Goal: Information Seeking & Learning: Learn about a topic

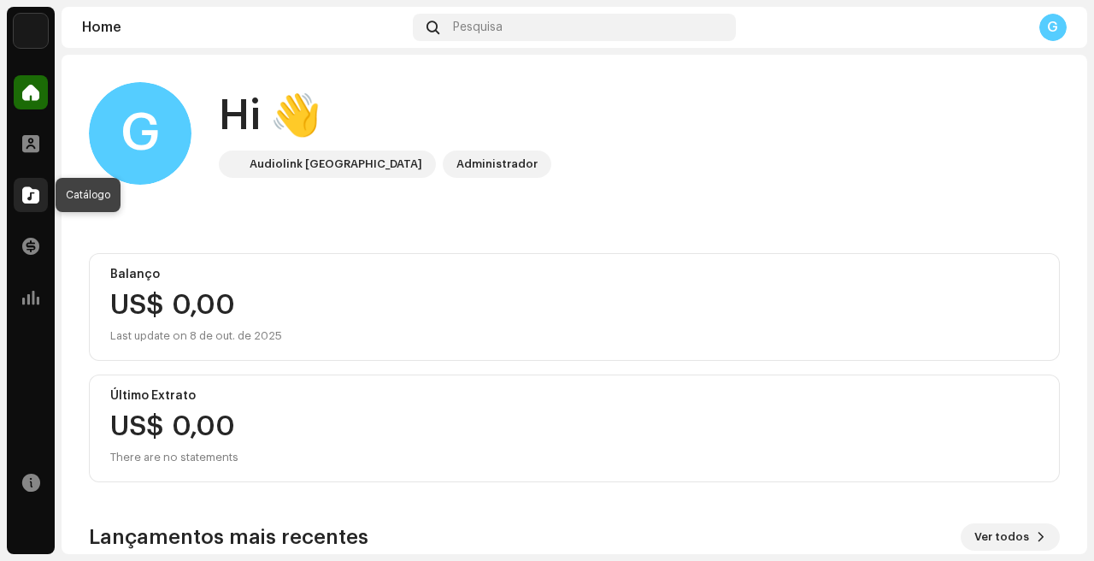
click at [32, 202] on span at bounding box center [30, 195] width 17 height 14
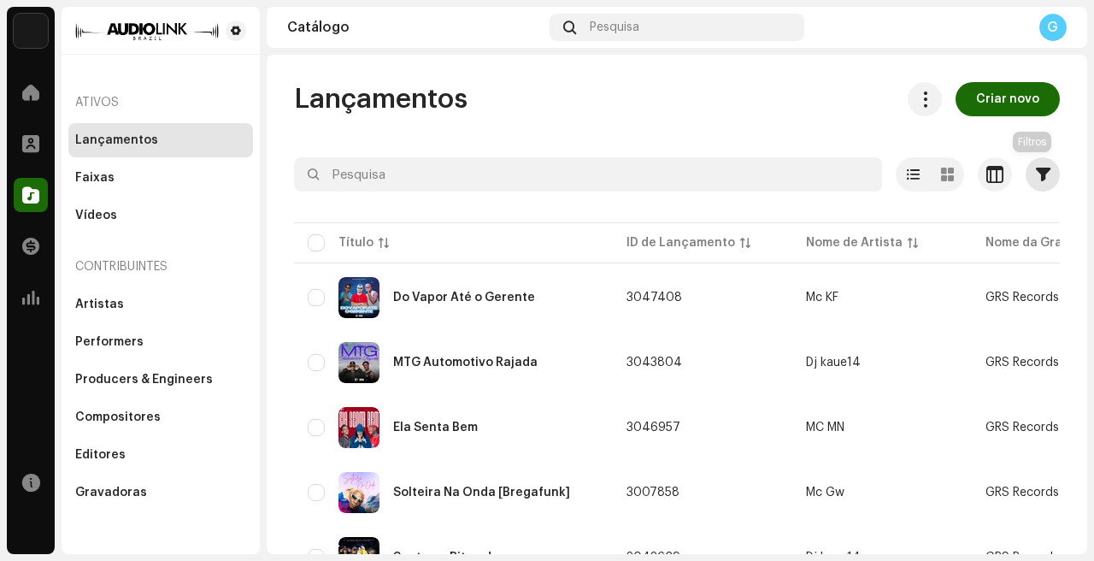
click at [1036, 175] on span "button" at bounding box center [1043, 174] width 15 height 14
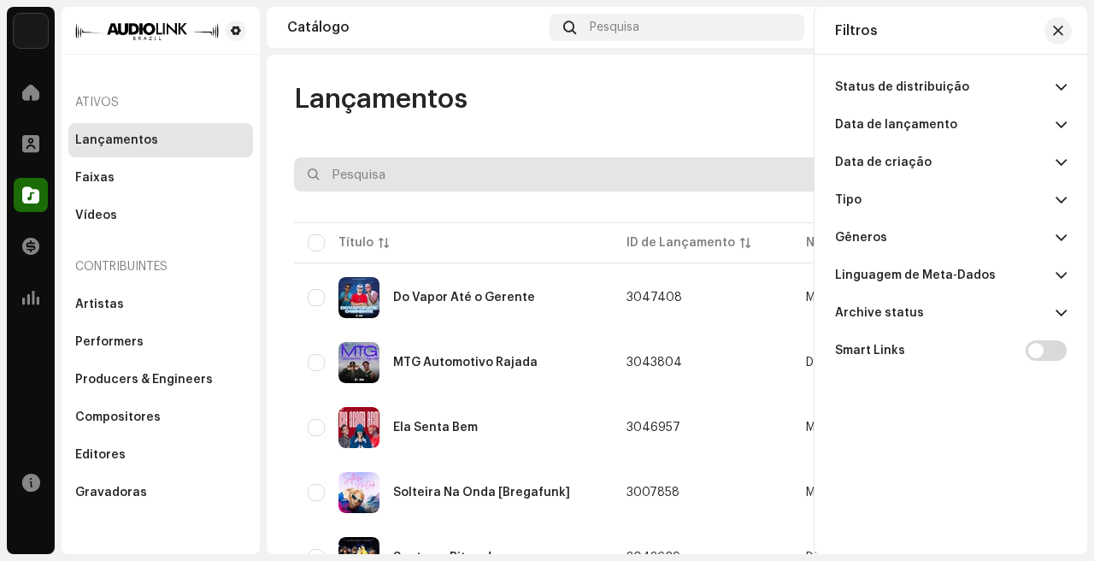
click at [595, 159] on input "text" at bounding box center [588, 174] width 588 height 34
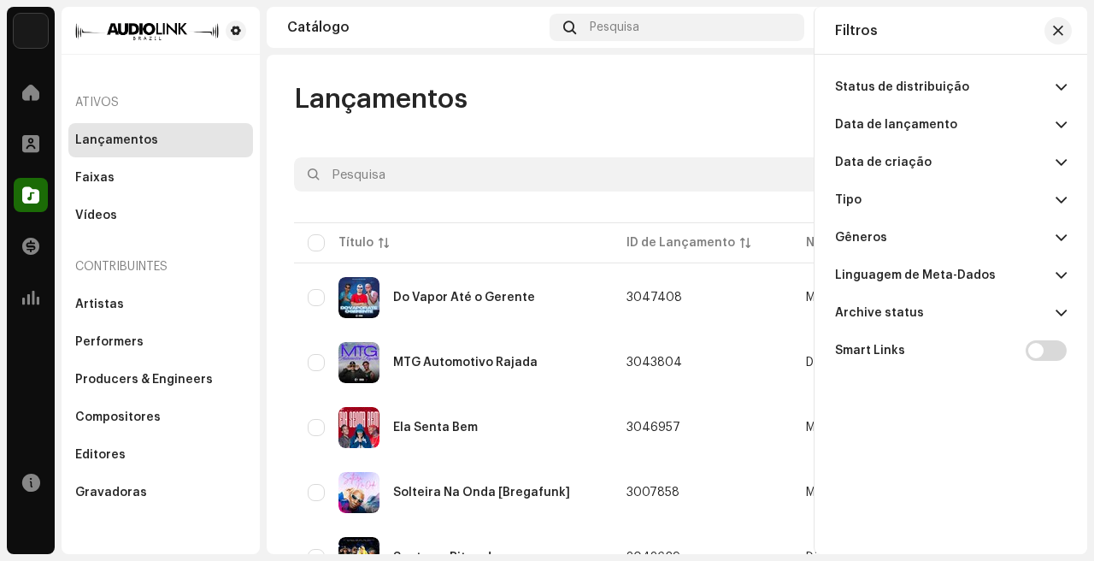
click at [717, 204] on div at bounding box center [677, 204] width 766 height 27
click at [1055, 26] on span "button" at bounding box center [1058, 31] width 10 height 14
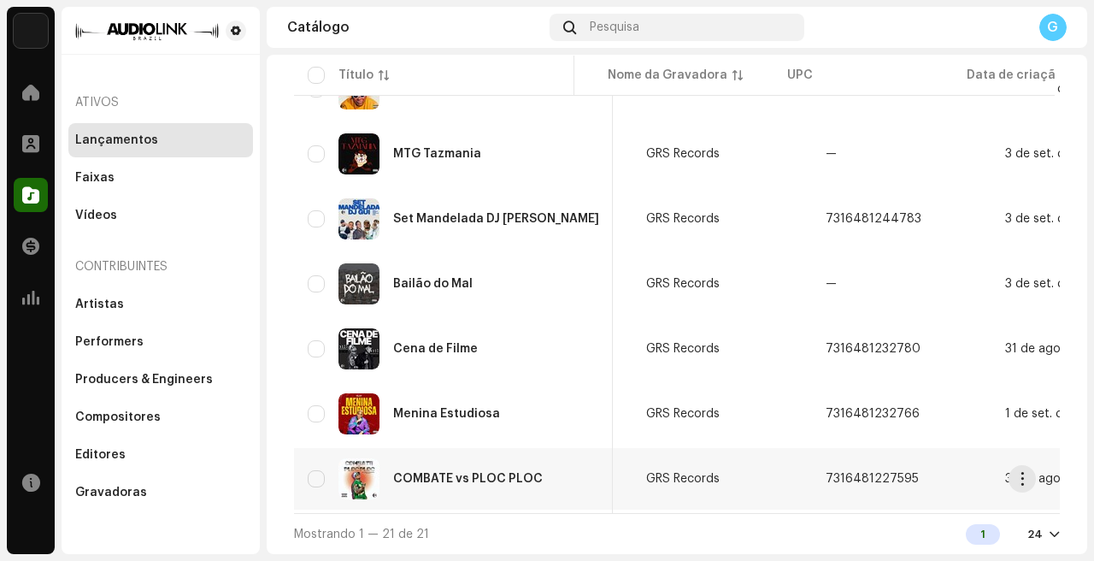
scroll to position [0, 449]
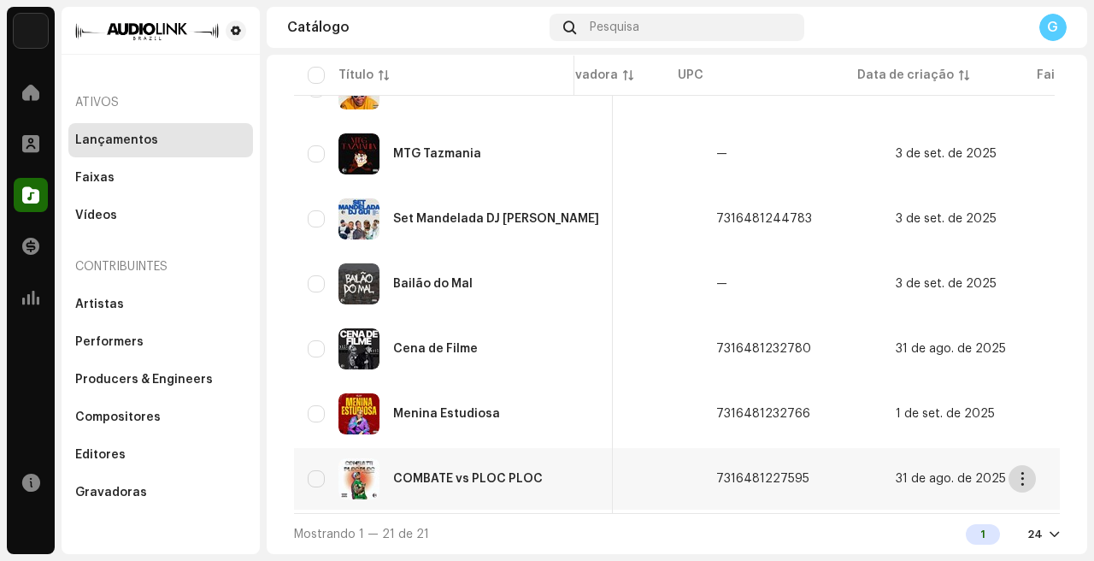
click at [1026, 472] on span "button" at bounding box center [1022, 479] width 13 height 14
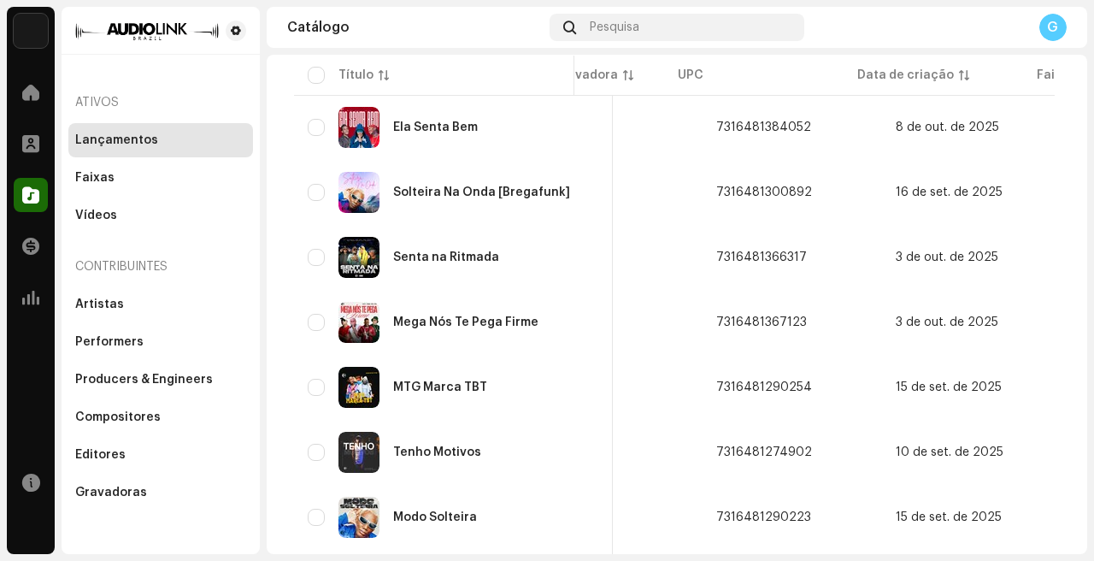
scroll to position [210, 0]
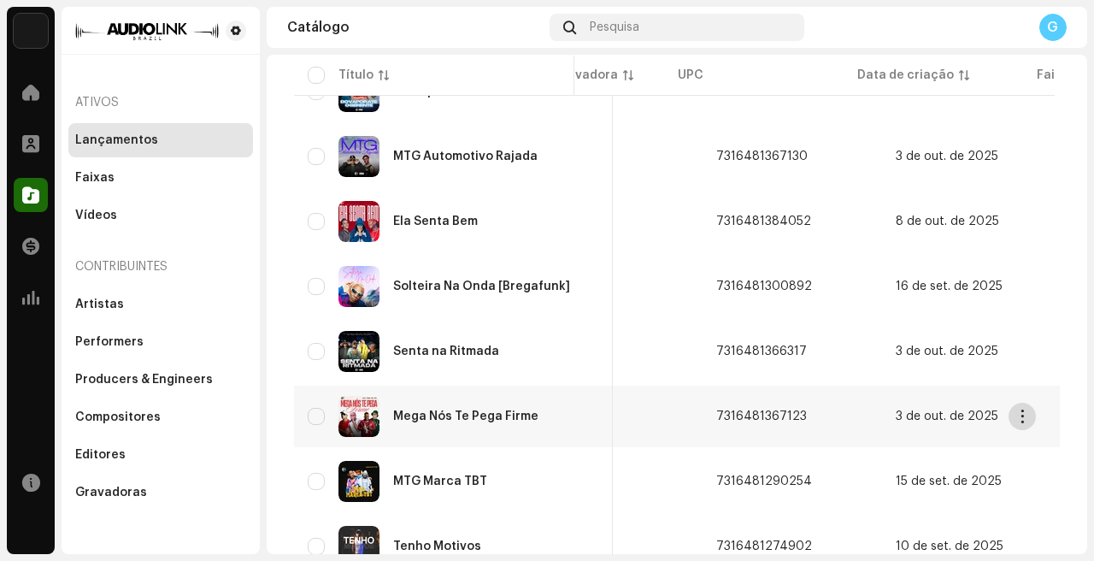
click at [1024, 415] on span "button" at bounding box center [1022, 416] width 13 height 14
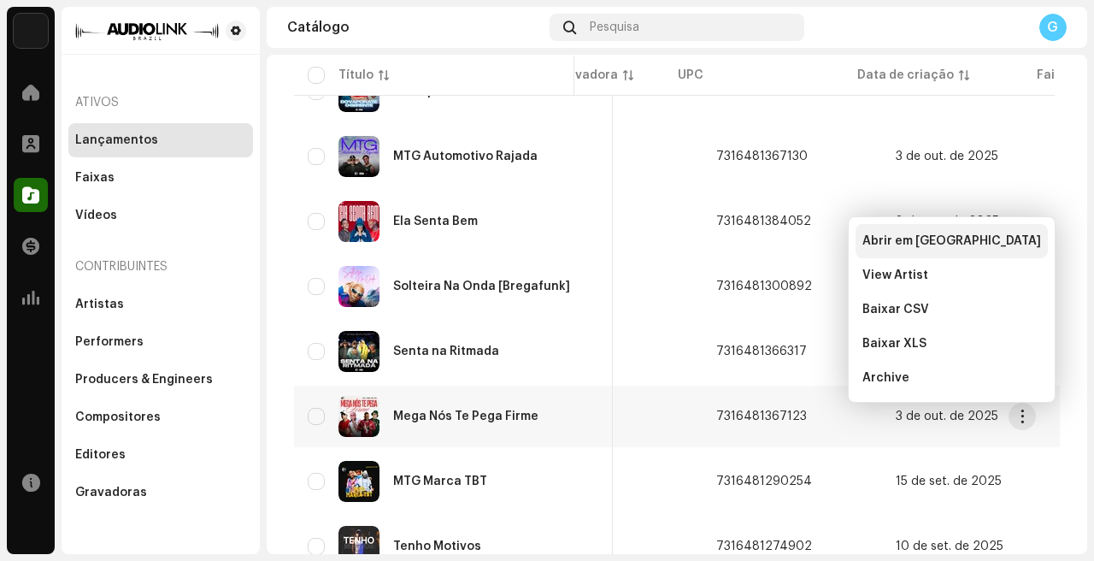
click at [890, 238] on span "Abrir em nova aba" at bounding box center [951, 241] width 179 height 14
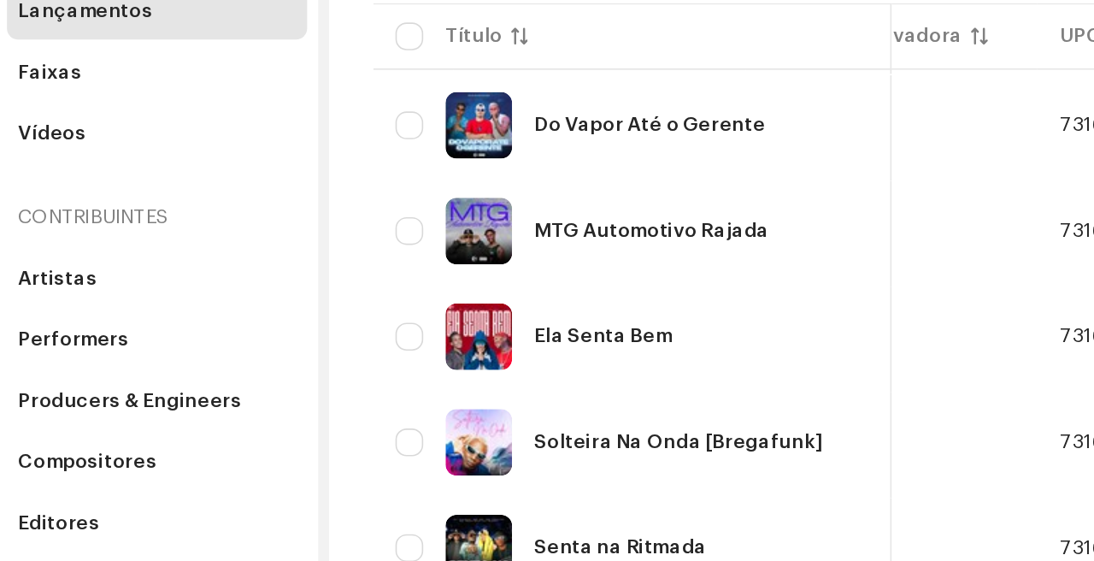
scroll to position [88, 0]
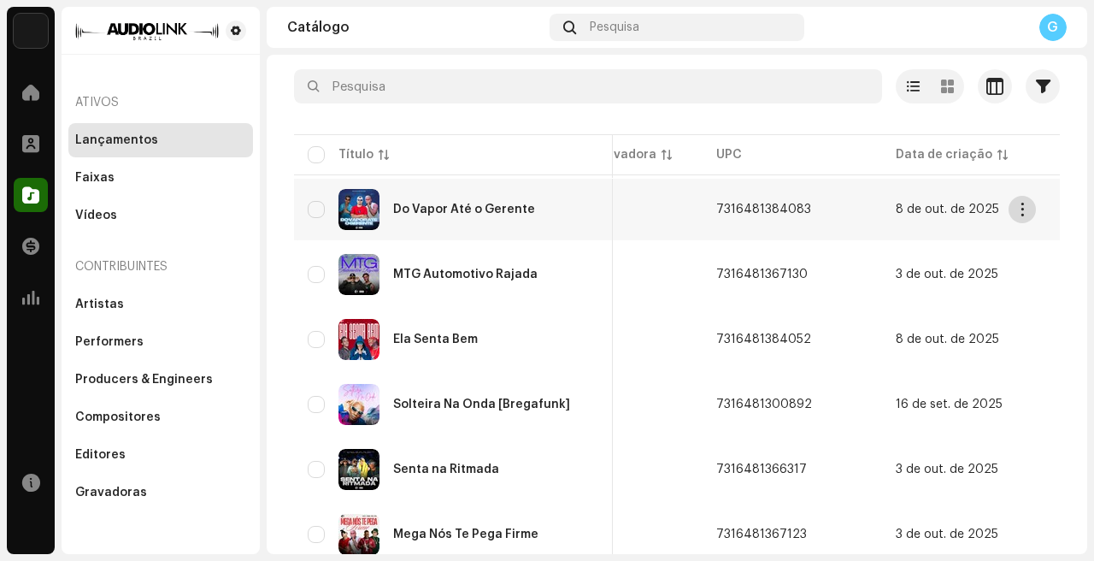
click at [1025, 213] on span "button" at bounding box center [1022, 210] width 13 height 14
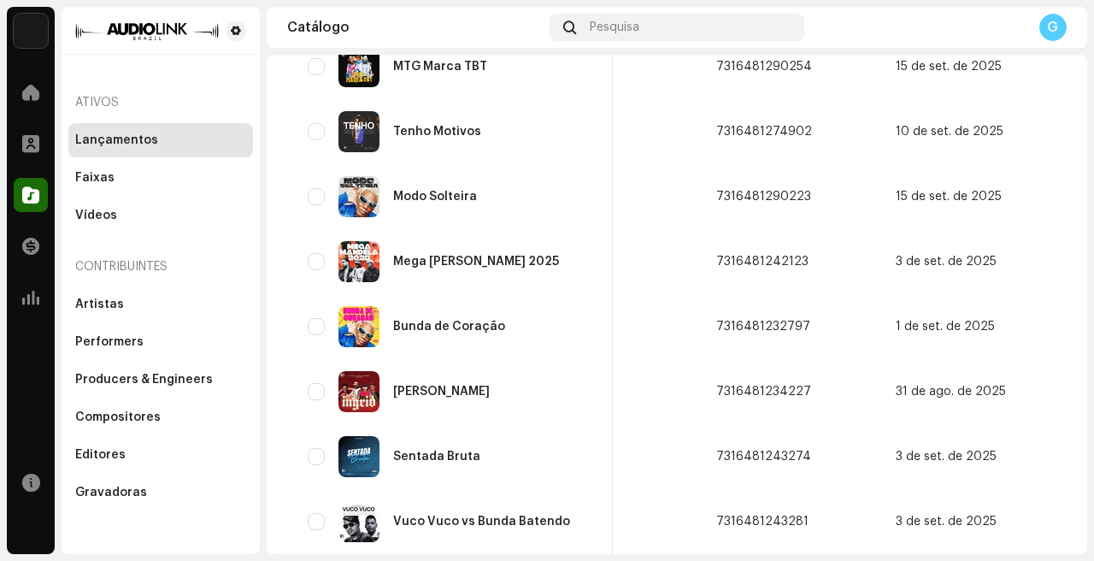
scroll to position [0, 0]
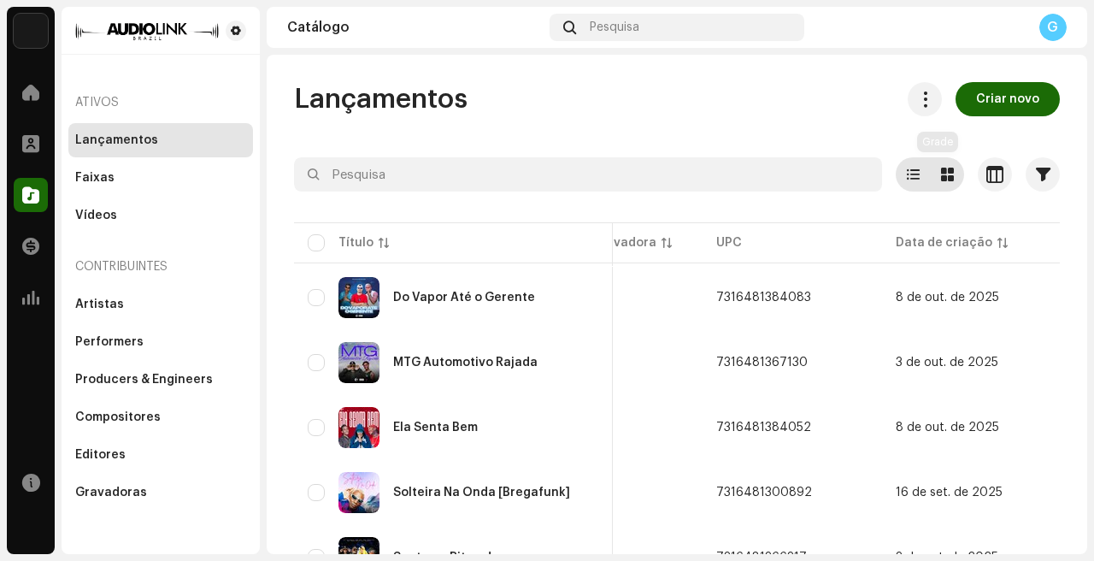
click at [939, 181] on div at bounding box center [947, 174] width 34 height 34
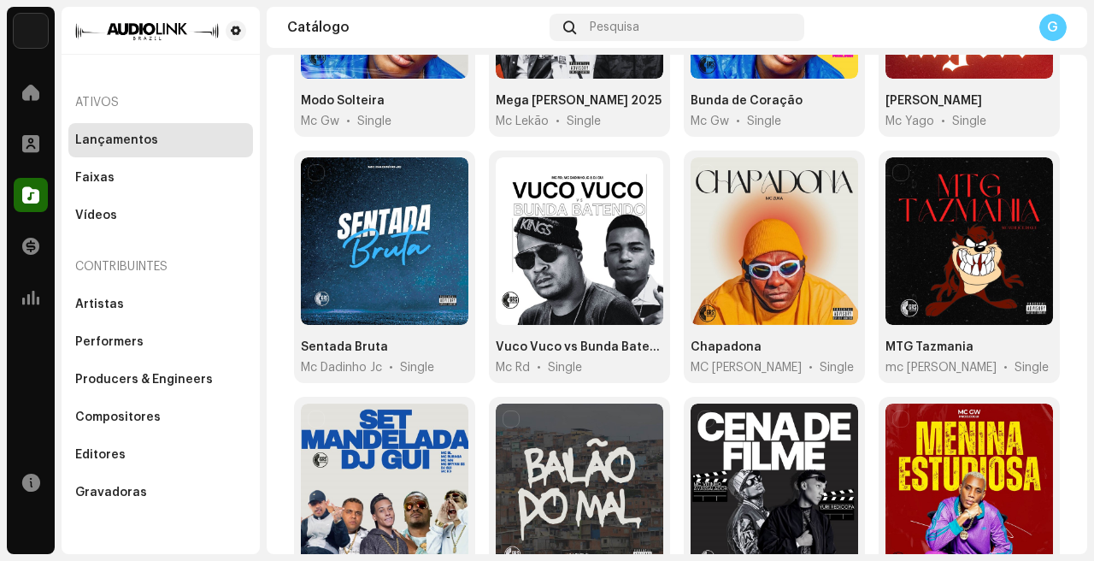
scroll to position [1167, 0]
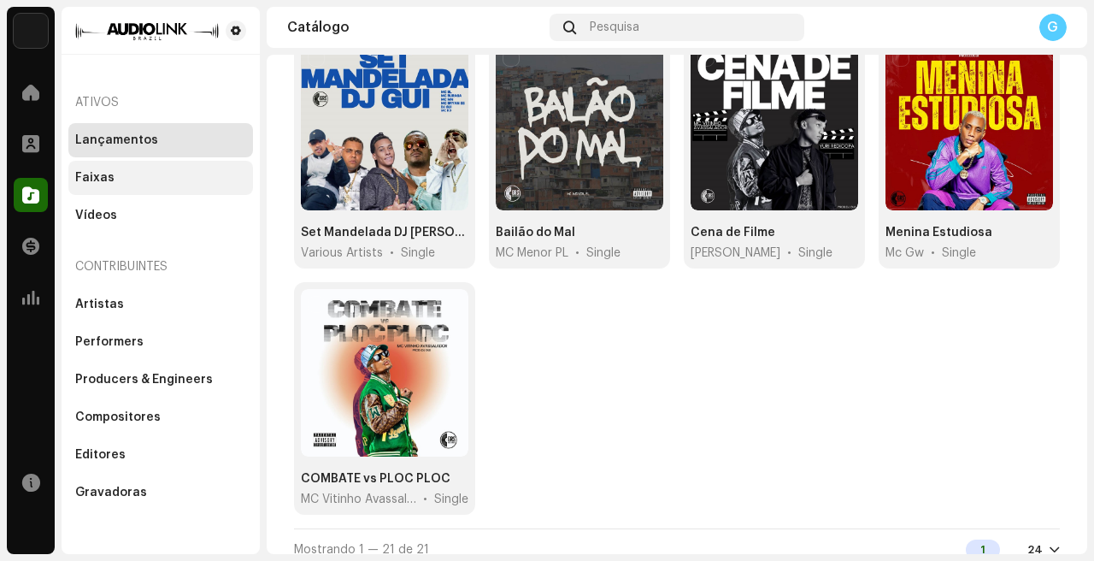
click at [171, 183] on div "Faixas" at bounding box center [160, 178] width 171 height 14
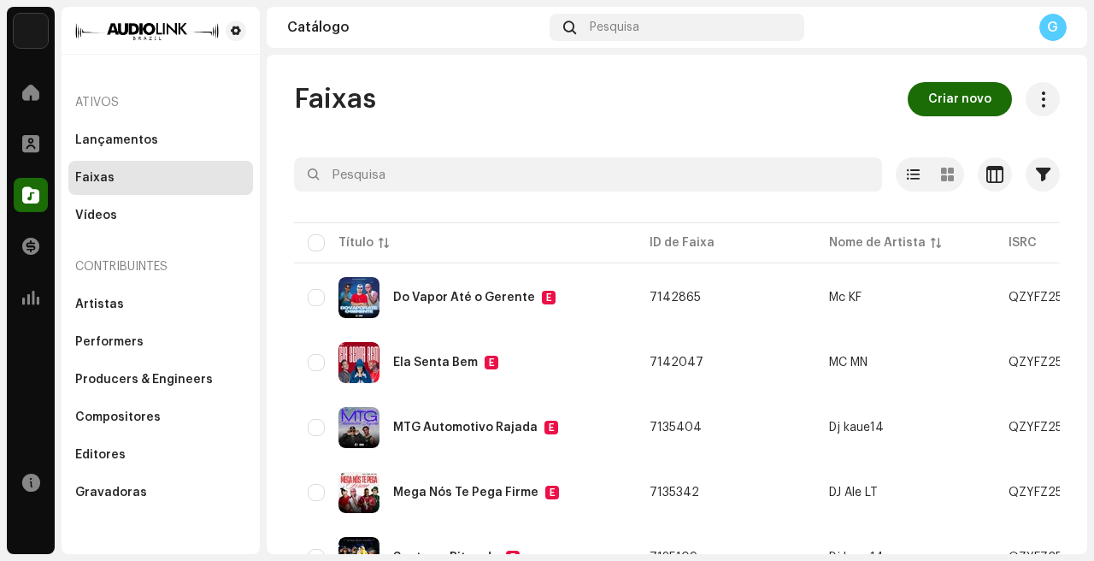
click at [130, 160] on div "Lançamentos Faixas Vídeos" at bounding box center [160, 177] width 185 height 109
click at [149, 142] on div "Lançamentos" at bounding box center [116, 140] width 83 height 14
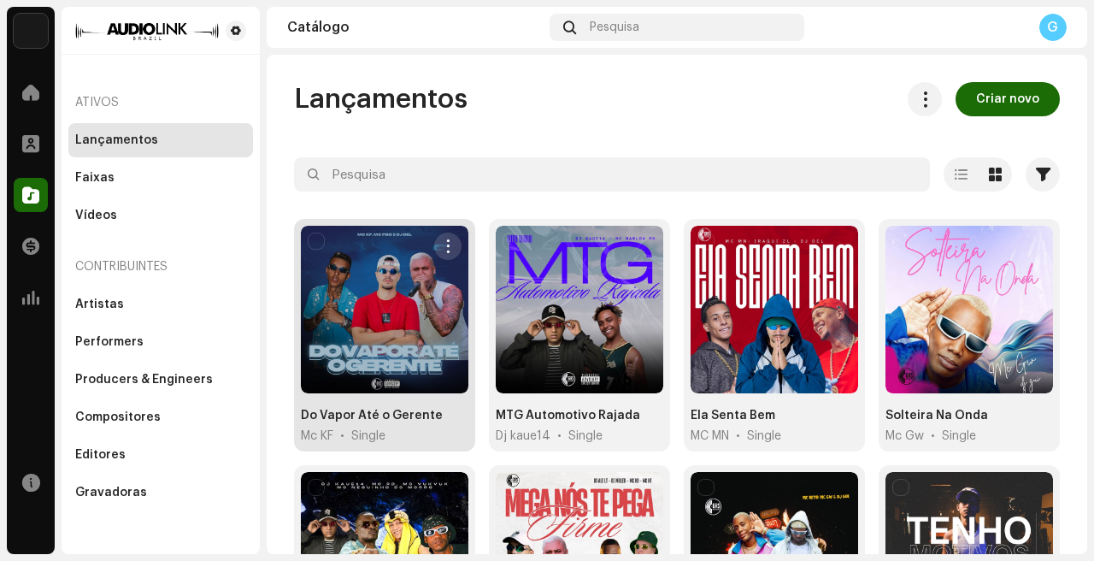
scroll to position [85, 0]
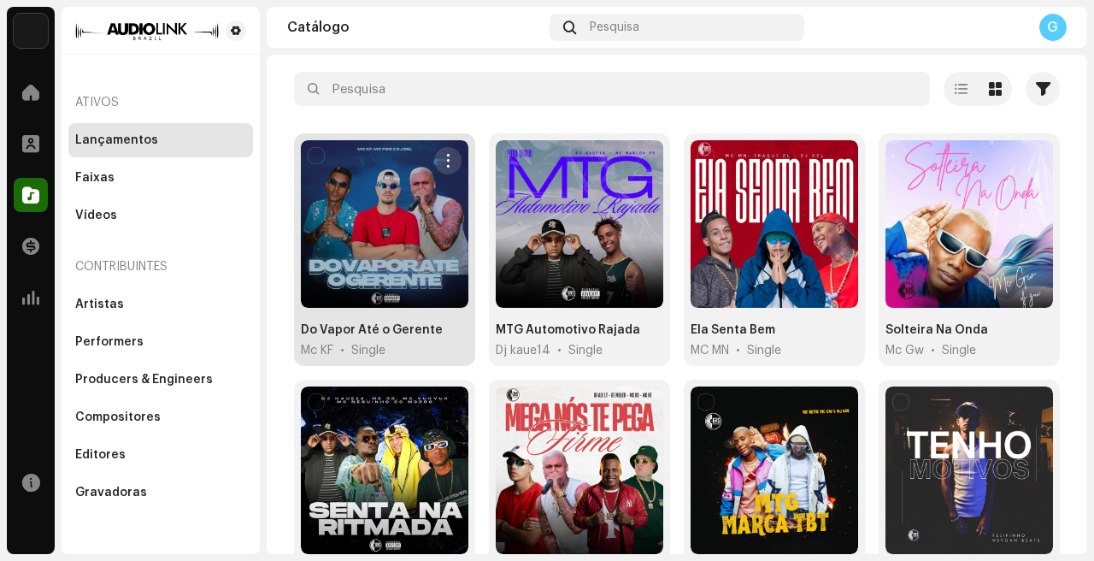
click at [446, 166] on span "button" at bounding box center [448, 161] width 13 height 14
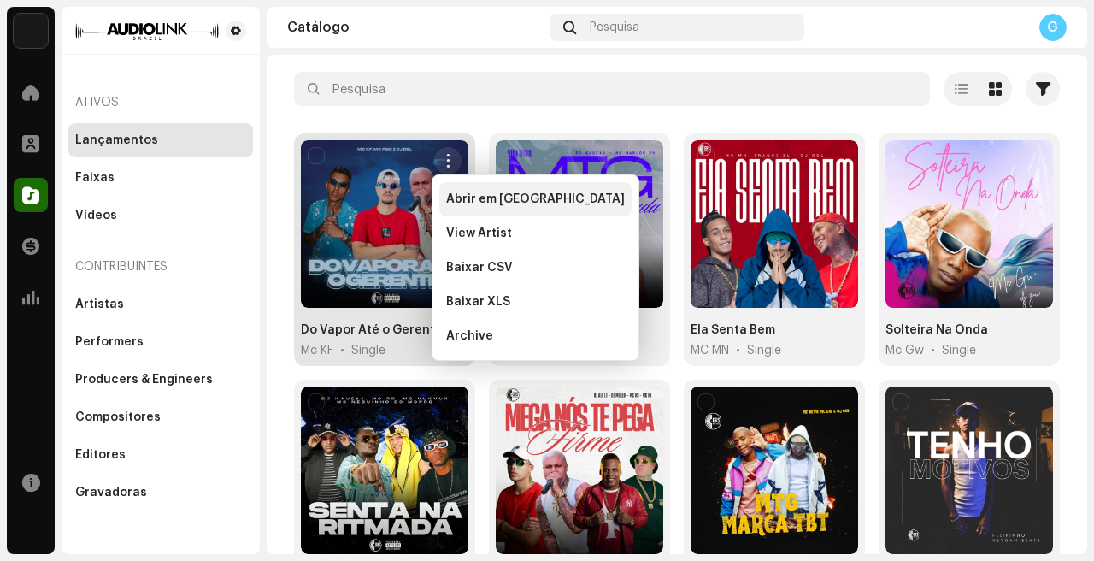
click at [483, 187] on div "Abrir em nova aba" at bounding box center [535, 199] width 192 height 34
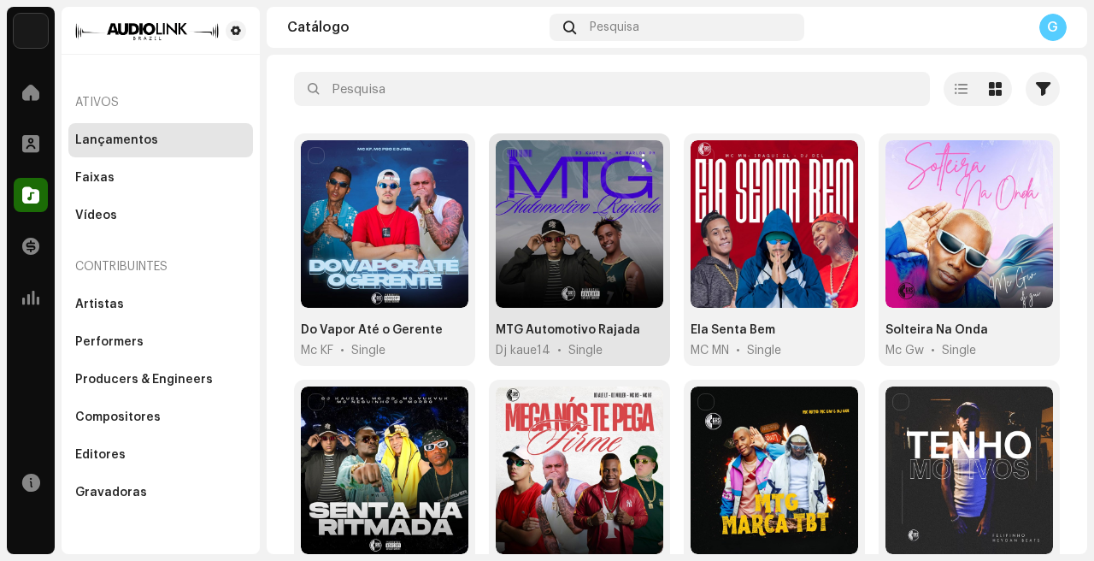
click at [638, 157] on span "button" at bounding box center [643, 161] width 13 height 14
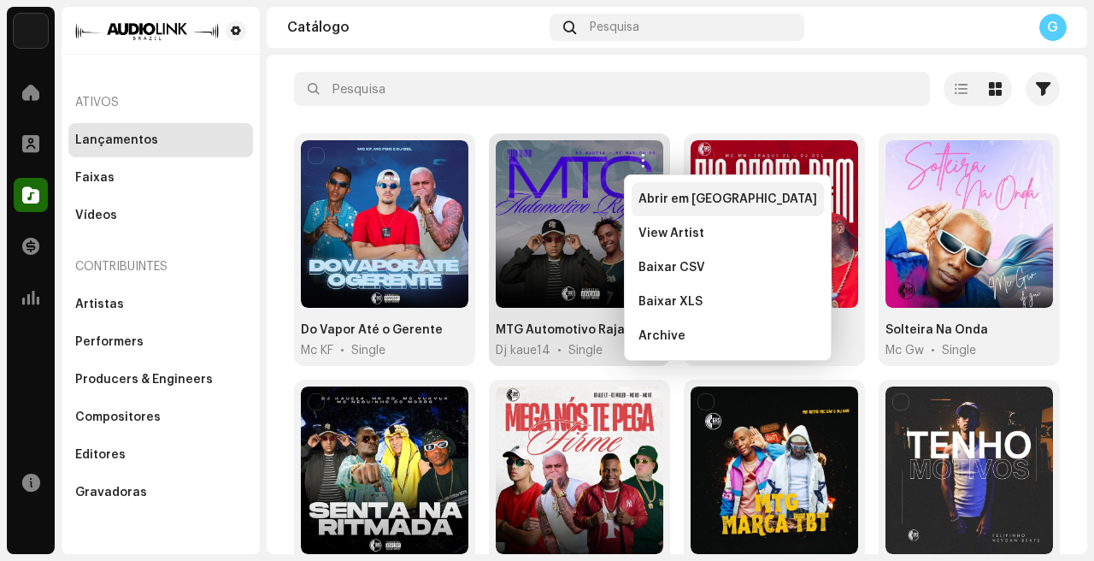
click at [683, 203] on span "Abrir em nova aba" at bounding box center [727, 199] width 179 height 14
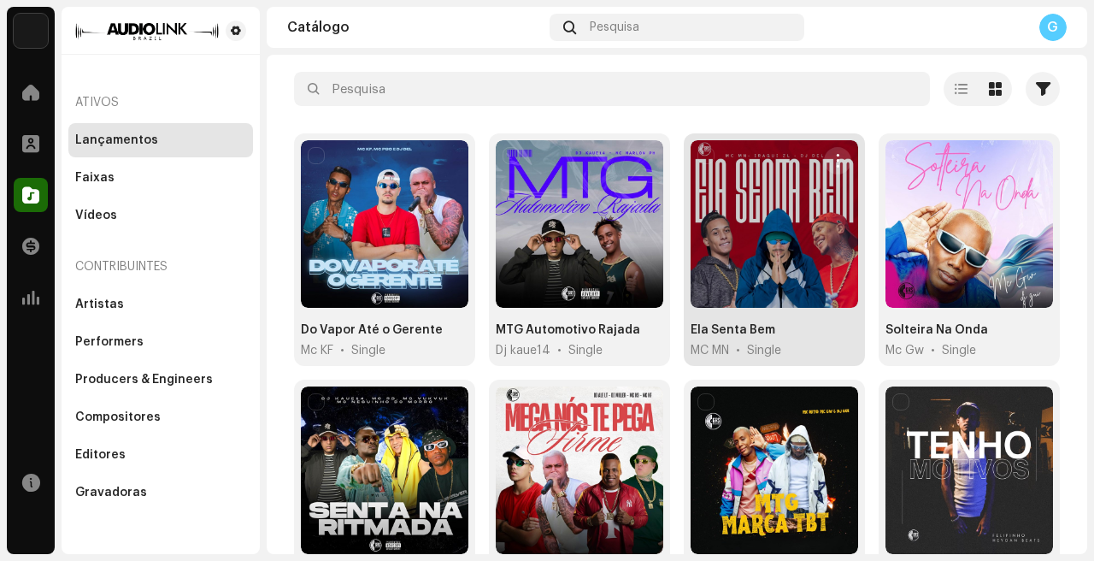
click at [831, 162] on span "button" at bounding box center [837, 161] width 13 height 14
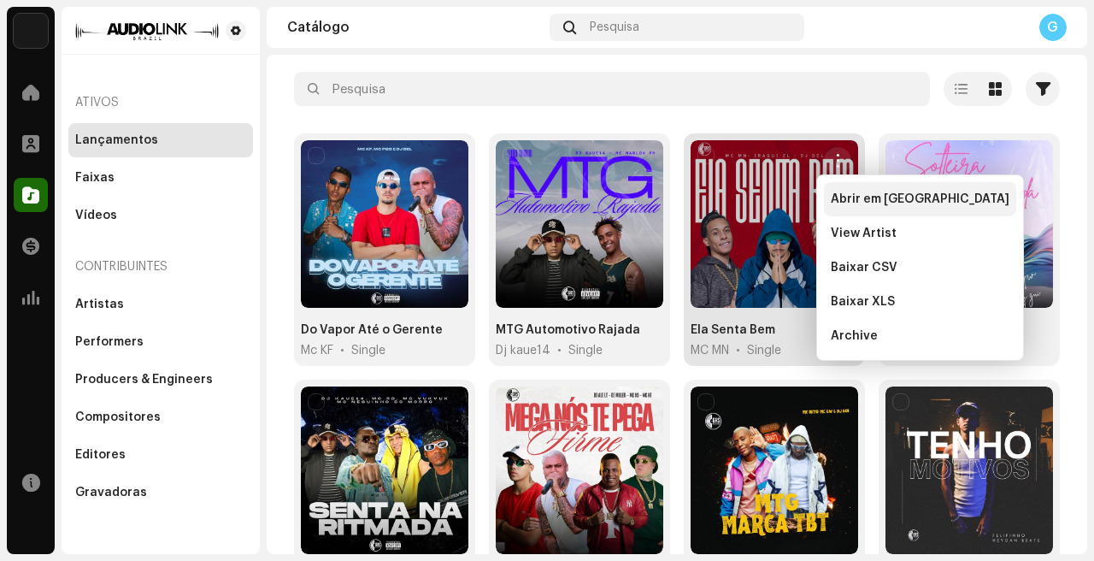
click at [853, 190] on div "Abrir em nova aba" at bounding box center [920, 199] width 192 height 34
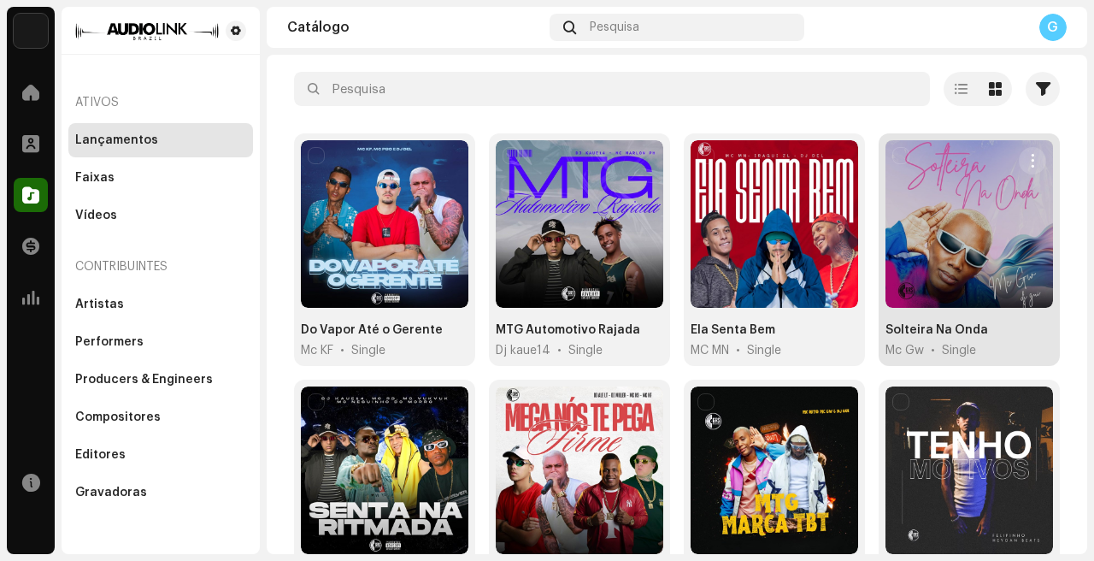
click at [1030, 169] on button "button" at bounding box center [1032, 160] width 27 height 27
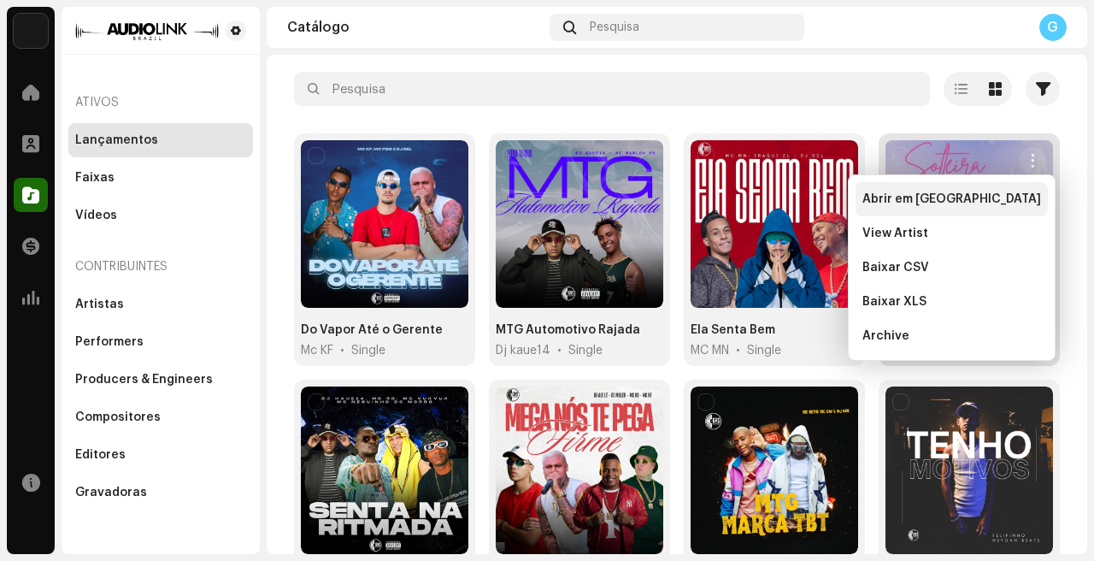
click at [972, 203] on div "Abrir em nova aba" at bounding box center [951, 199] width 179 height 14
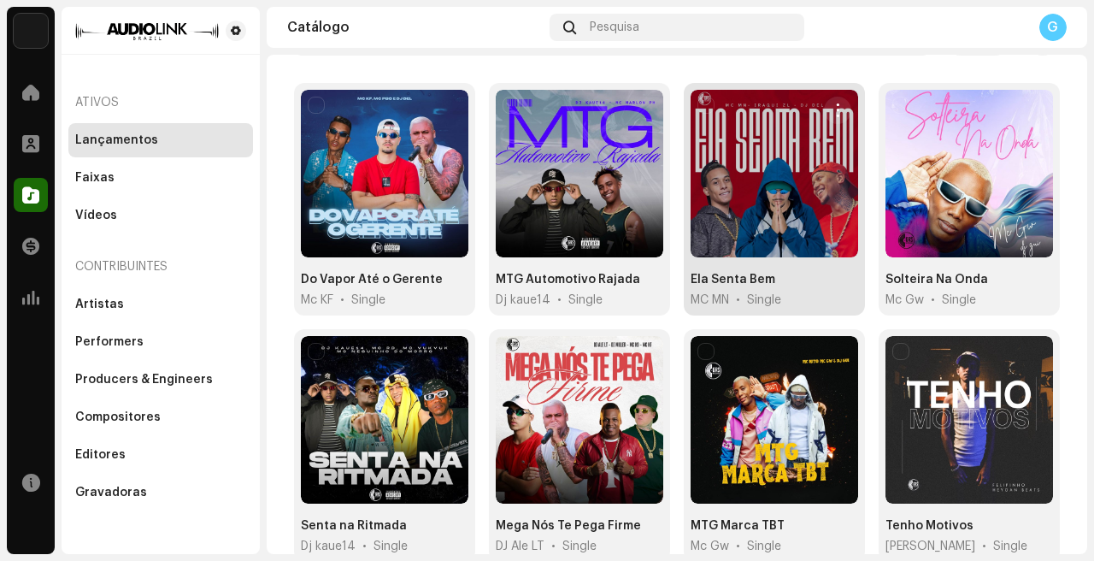
scroll to position [140, 0]
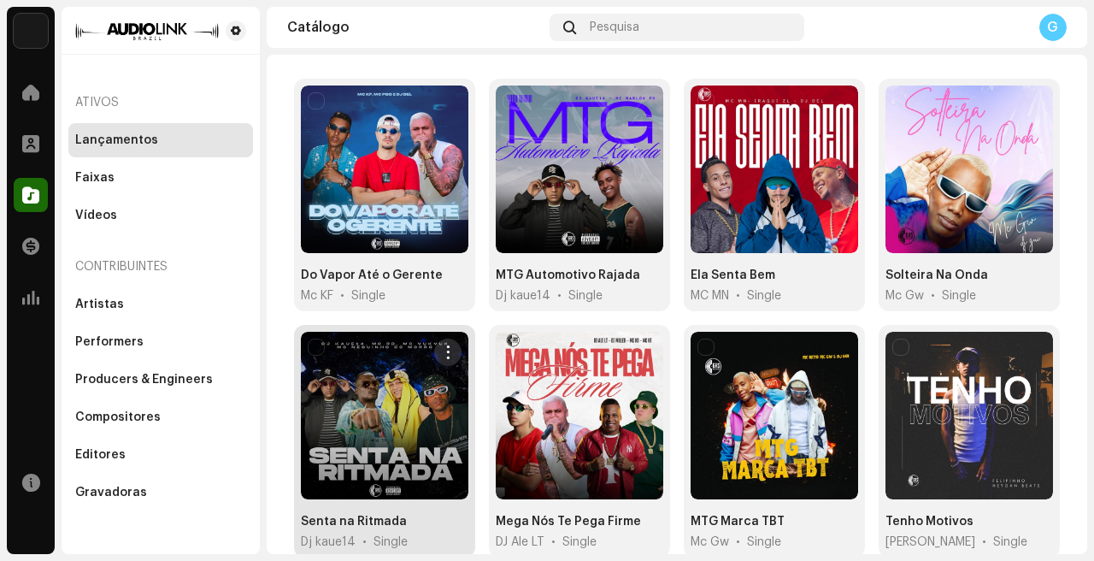
click at [442, 348] on span "button" at bounding box center [448, 352] width 13 height 14
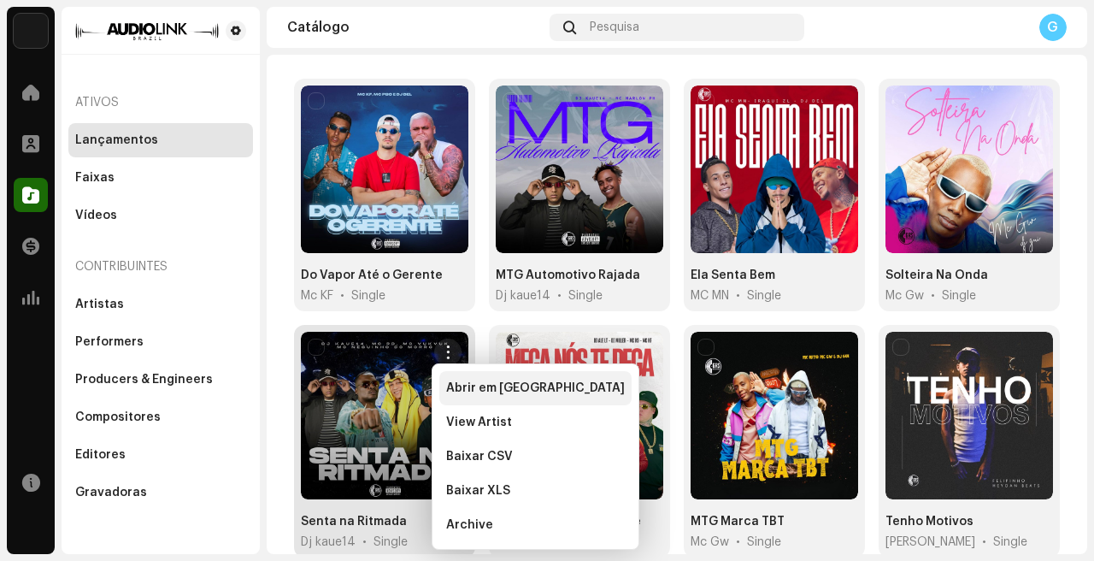
click at [496, 387] on span "Abrir em nova aba" at bounding box center [535, 388] width 179 height 14
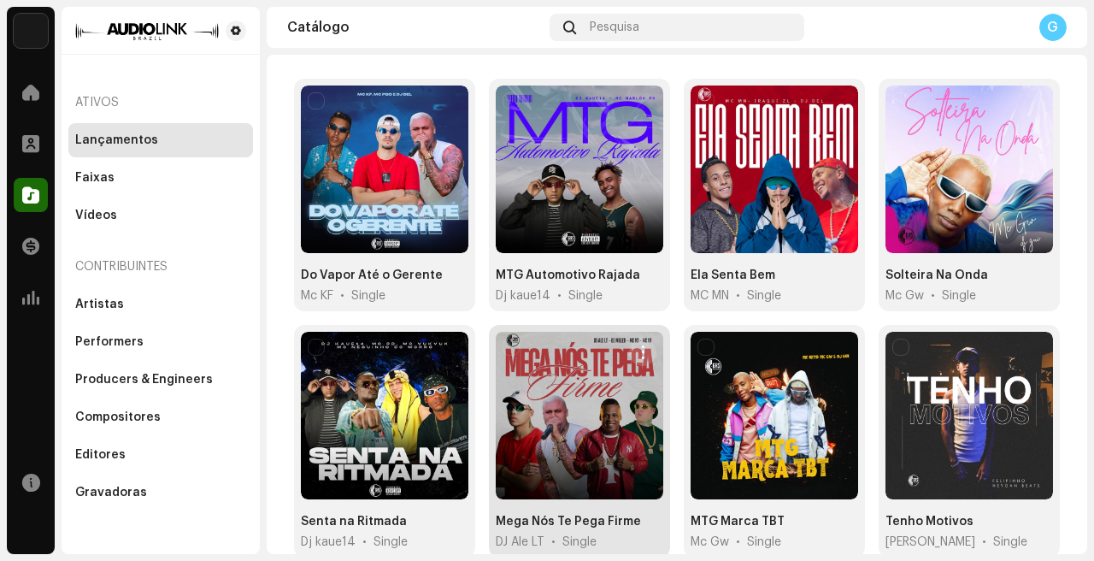
click at [637, 351] on span "button" at bounding box center [643, 352] width 13 height 14
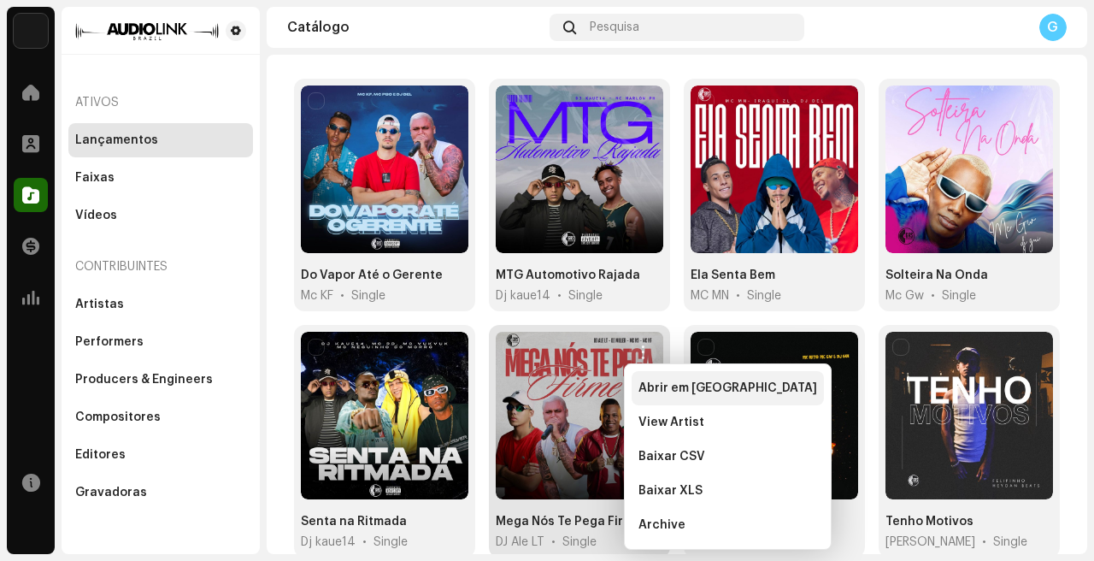
click at [673, 376] on div "Abrir em nova aba" at bounding box center [728, 388] width 192 height 34
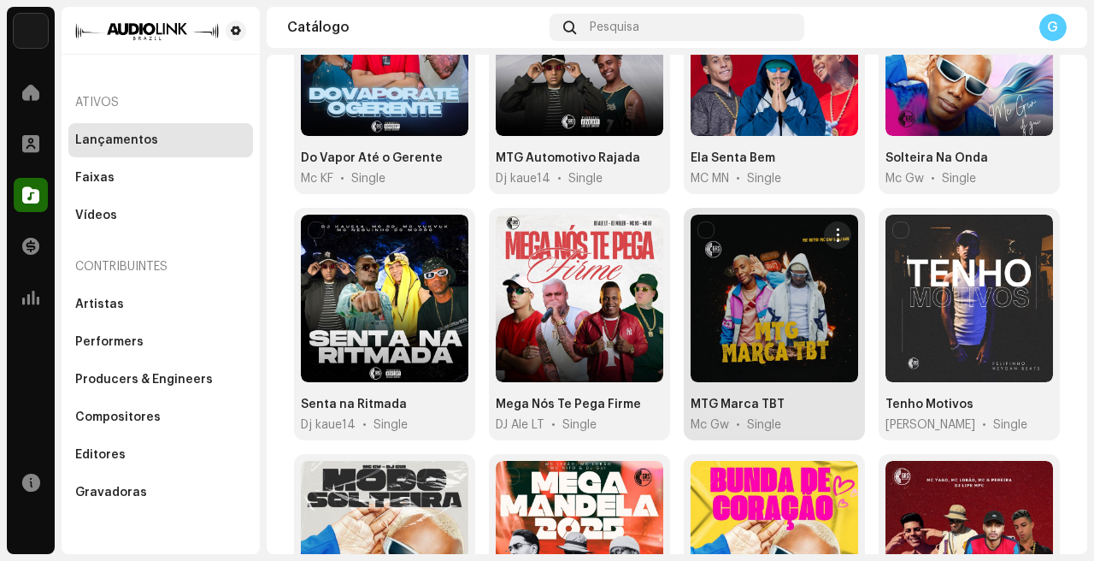
scroll to position [287, 0]
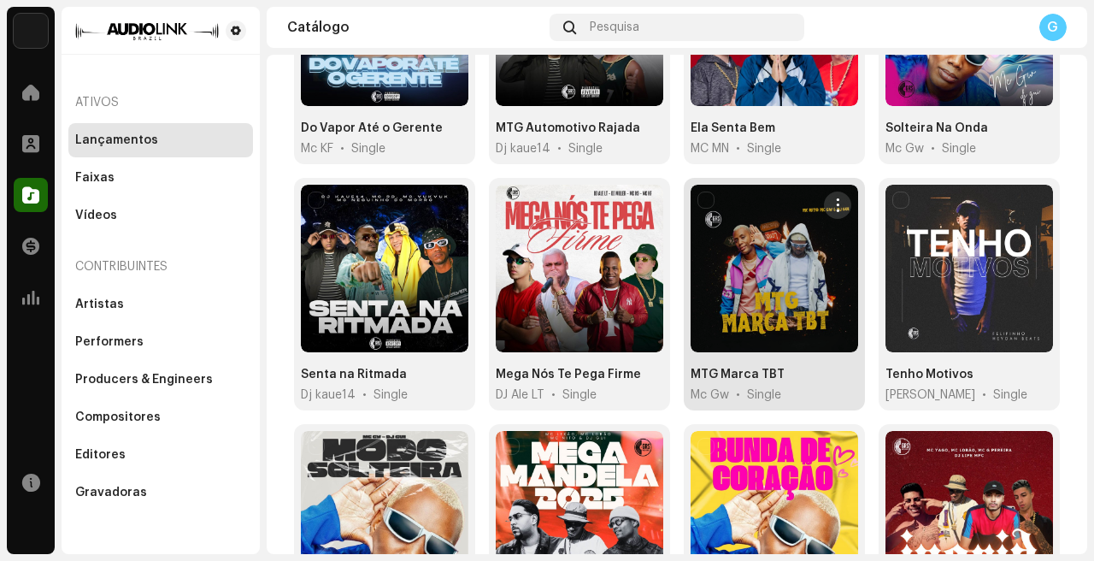
click at [837, 201] on button "button" at bounding box center [837, 204] width 27 height 27
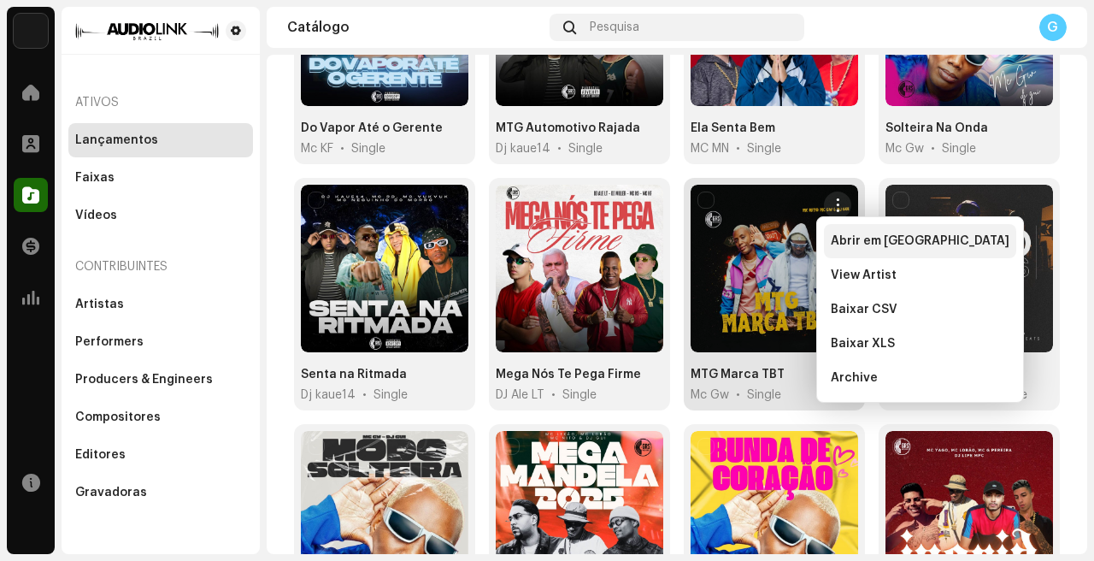
click at [863, 235] on span "Abrir em nova aba" at bounding box center [920, 241] width 179 height 14
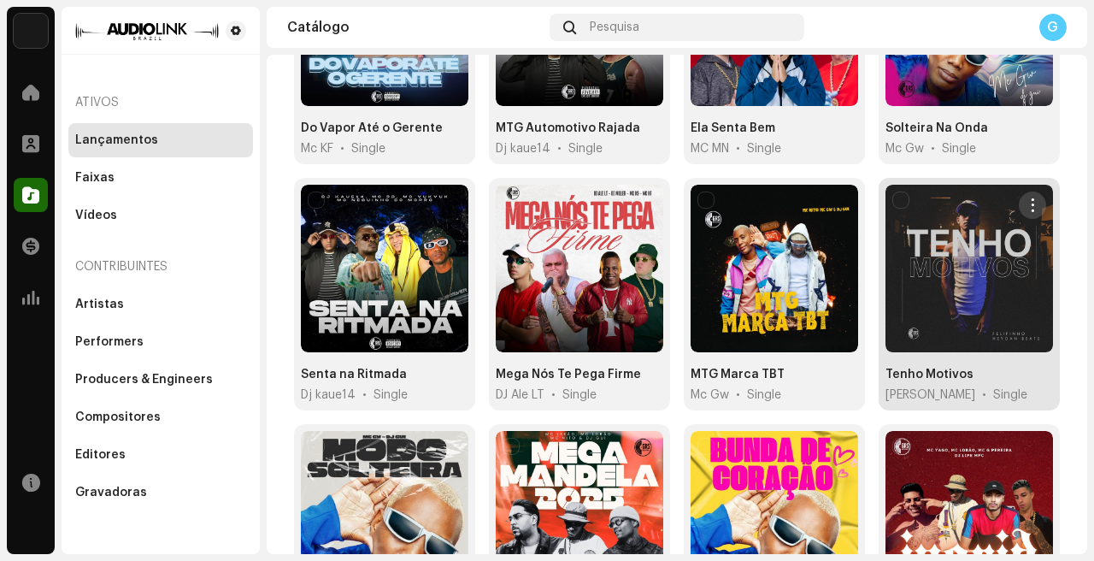
click at [1026, 200] on span "button" at bounding box center [1032, 205] width 13 height 14
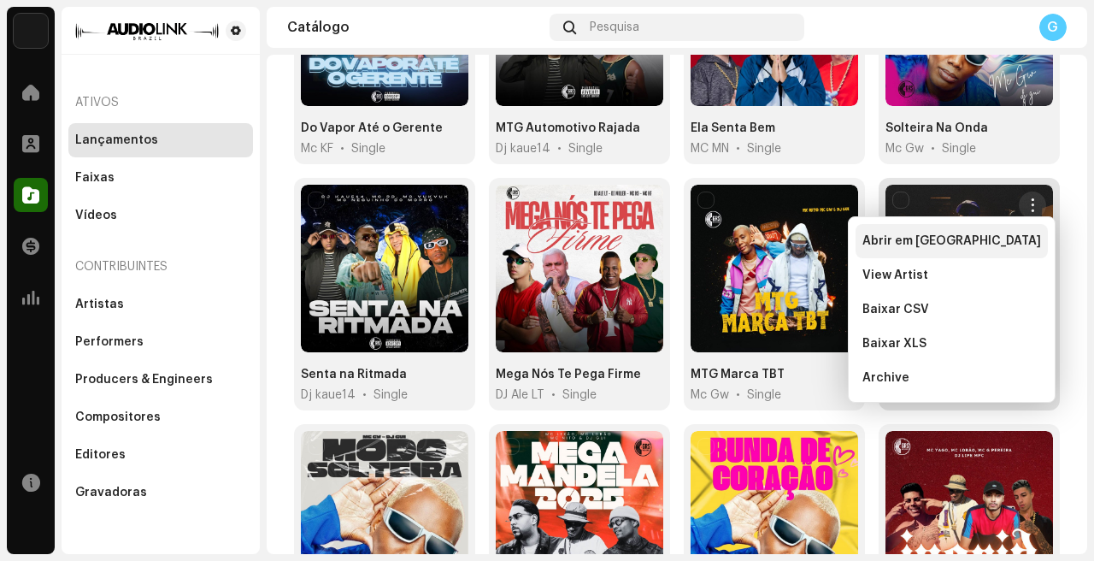
click at [990, 251] on div "Abrir em nova aba" at bounding box center [951, 241] width 192 height 34
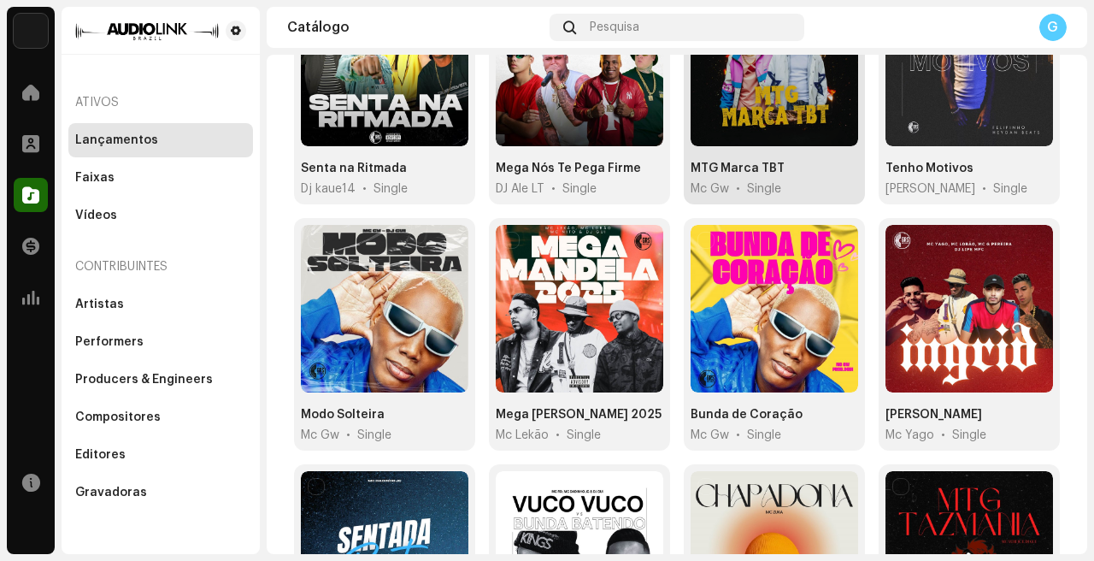
scroll to position [492, 0]
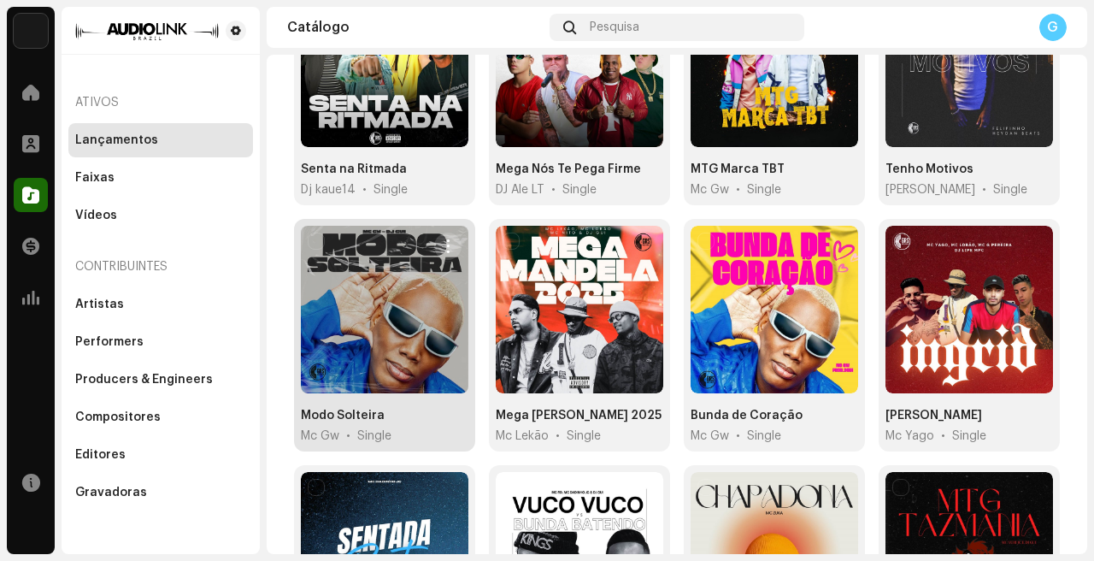
click at [447, 239] on span "button" at bounding box center [448, 246] width 13 height 14
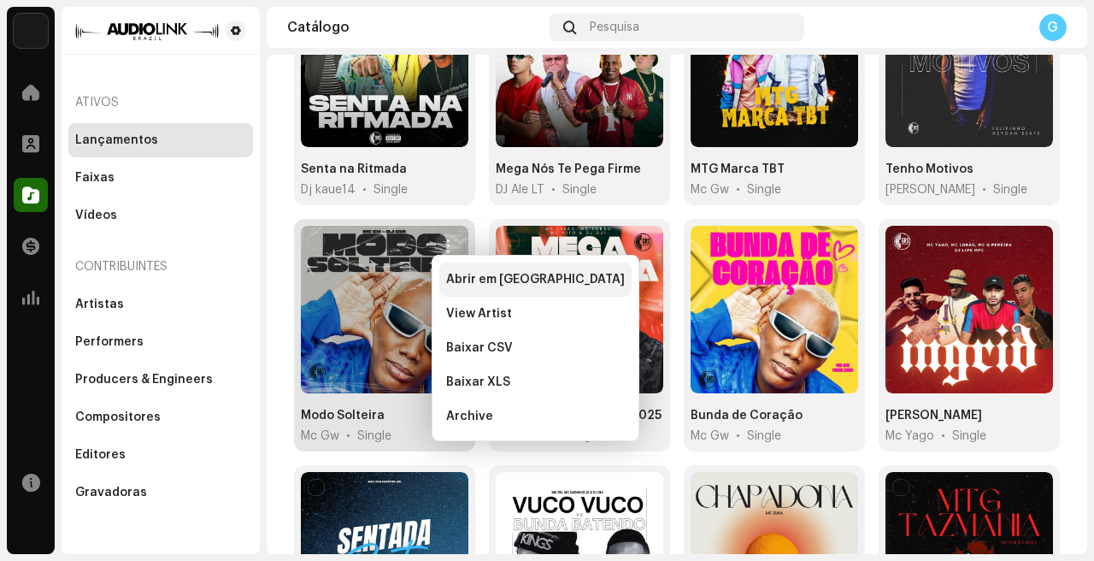
click at [502, 264] on div "Abrir em nova aba" at bounding box center [535, 279] width 192 height 34
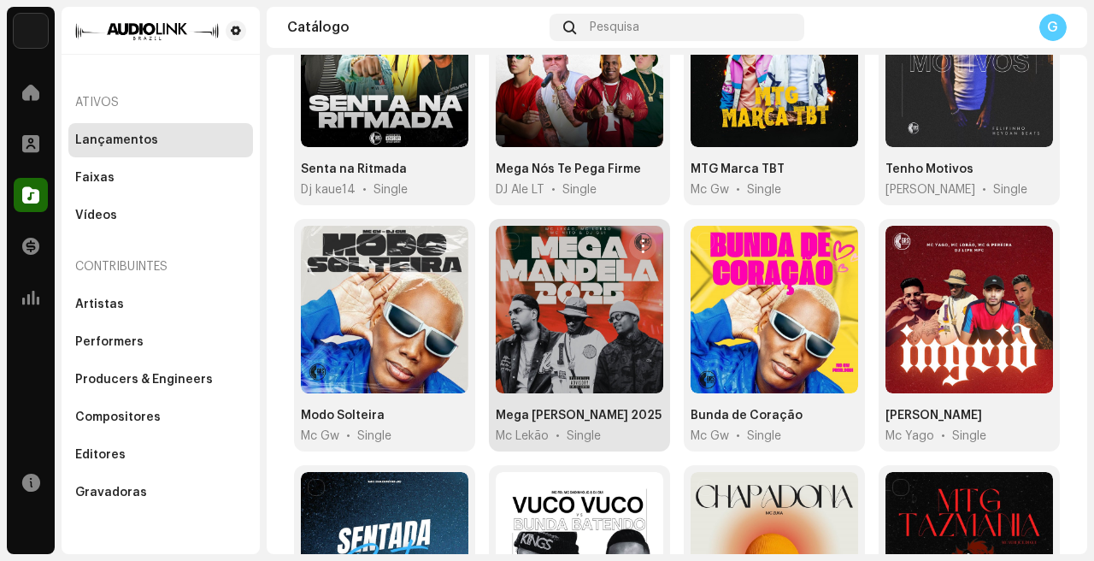
click at [643, 238] on button "button" at bounding box center [642, 245] width 27 height 27
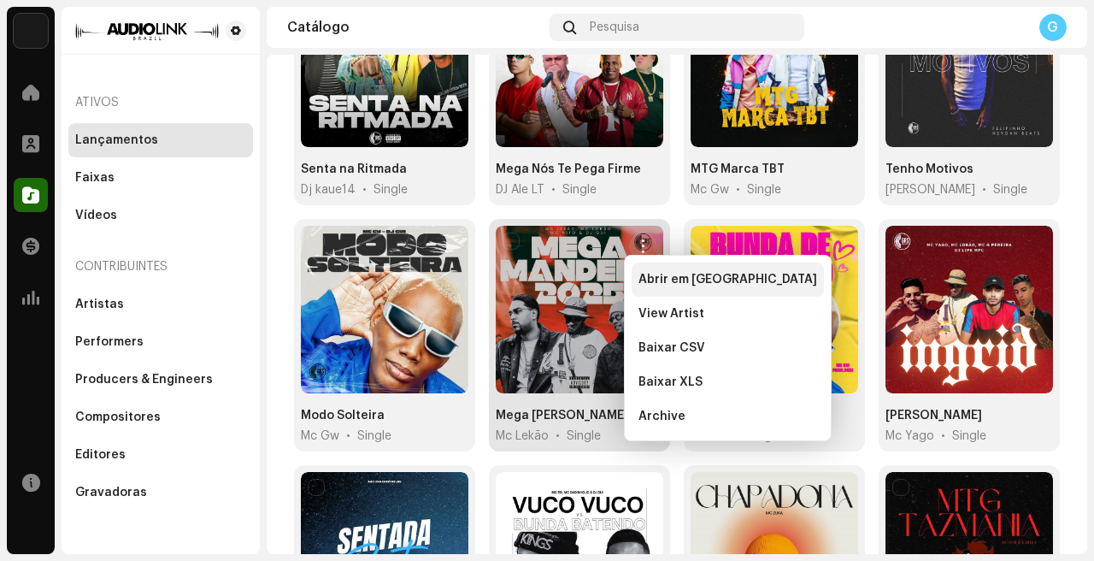
click at [656, 283] on span "Abrir em nova aba" at bounding box center [727, 280] width 179 height 14
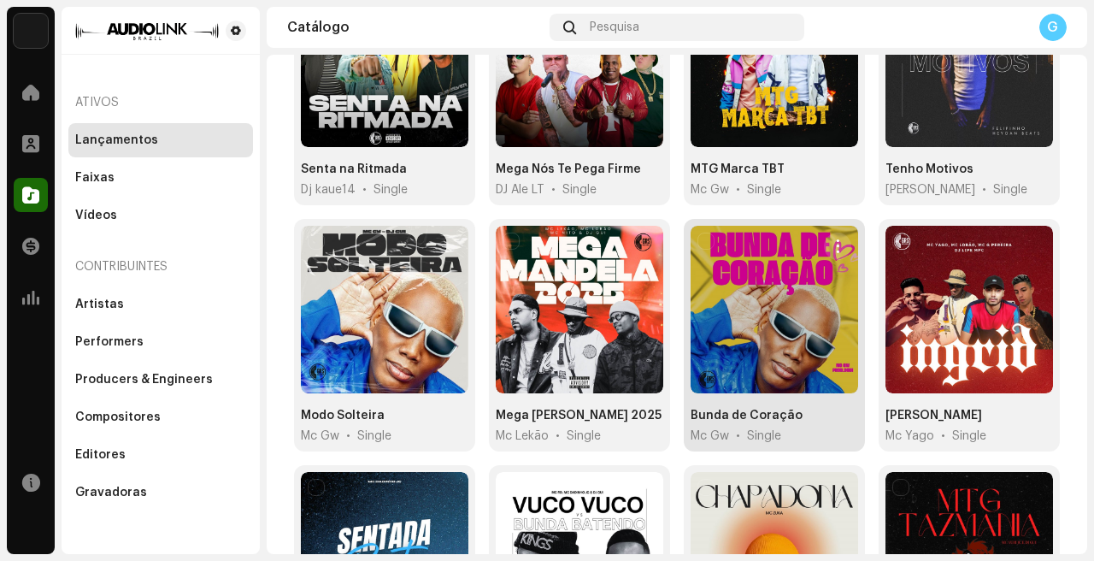
click at [831, 245] on span "button" at bounding box center [837, 246] width 13 height 14
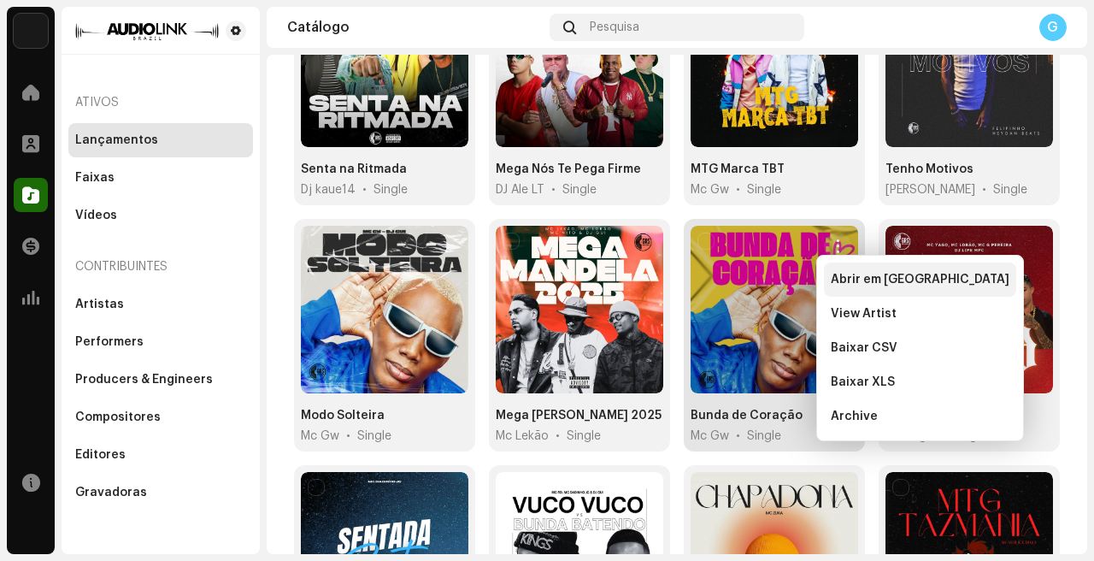
click at [847, 273] on span "Abrir em nova aba" at bounding box center [920, 280] width 179 height 14
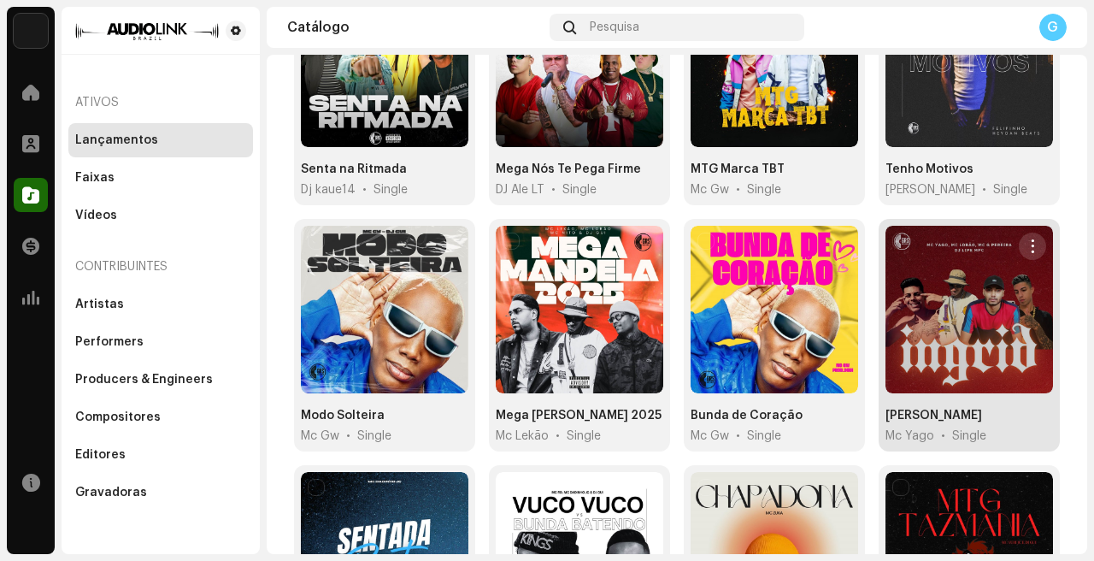
click at [1026, 242] on span "button" at bounding box center [1032, 246] width 13 height 14
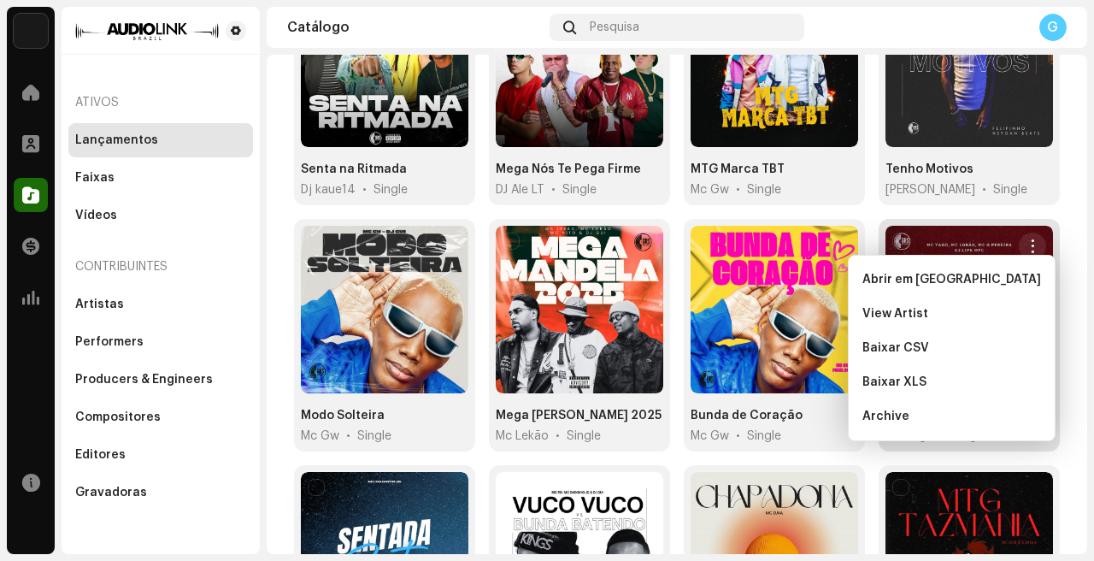
click at [1014, 271] on div "Abrir em nova aba" at bounding box center [951, 279] width 192 height 34
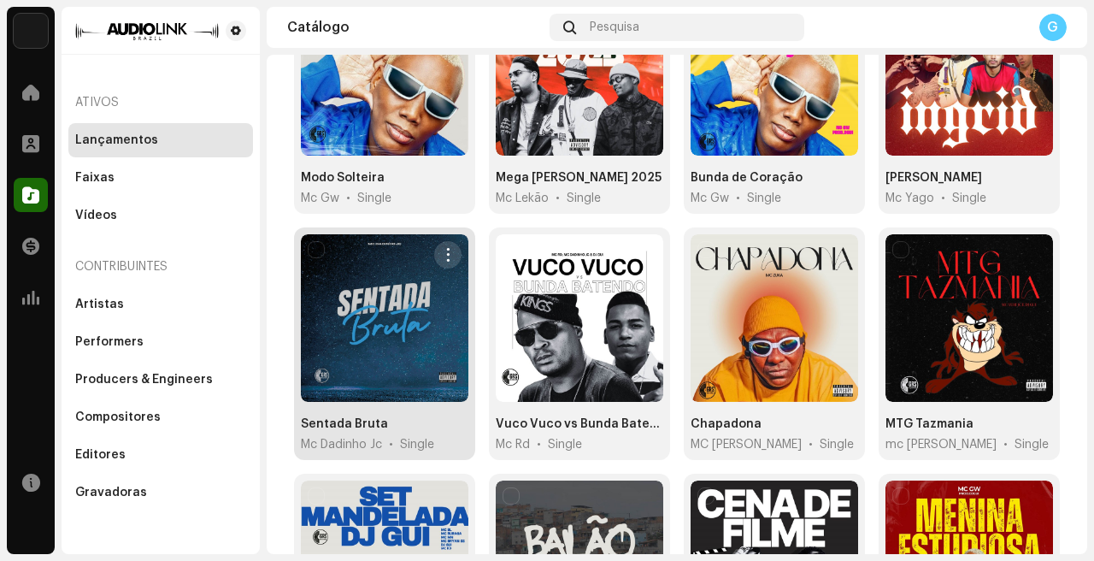
scroll to position [776, 0]
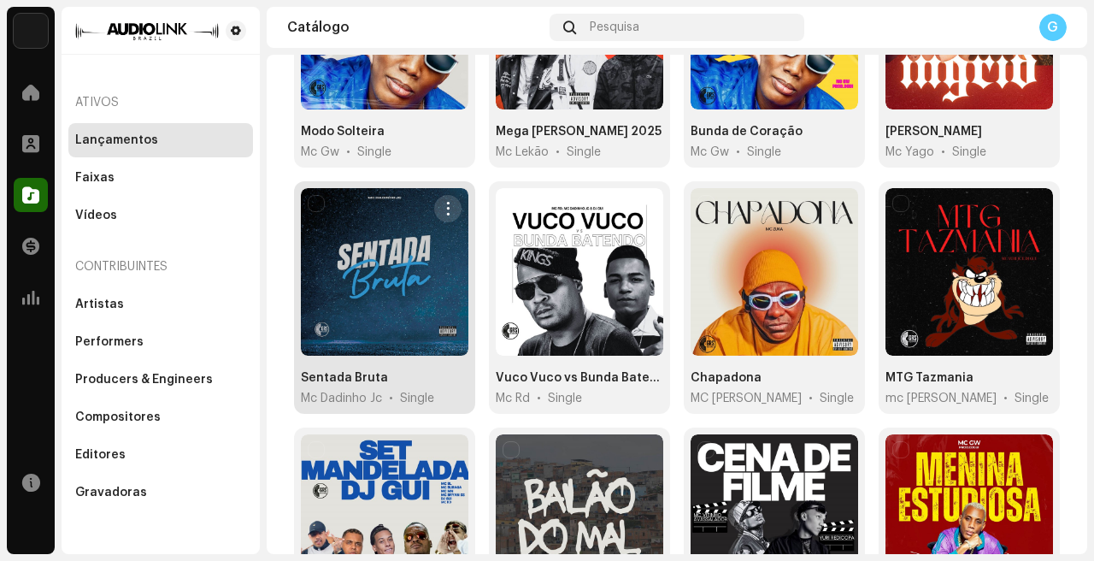
click at [445, 202] on span "button" at bounding box center [448, 209] width 13 height 14
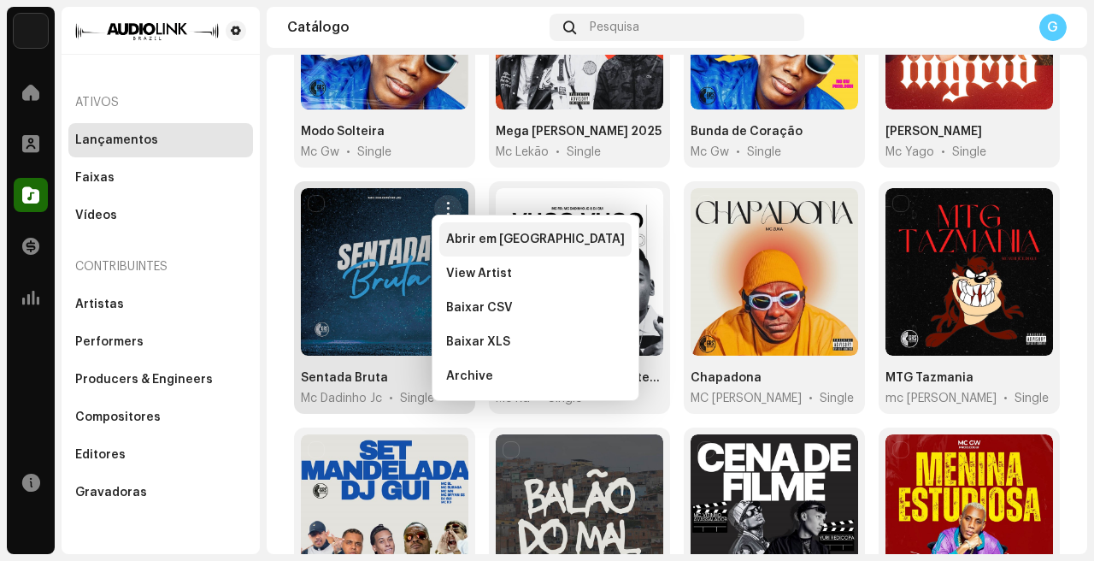
click at [493, 228] on div "Abrir em nova aba" at bounding box center [535, 239] width 192 height 34
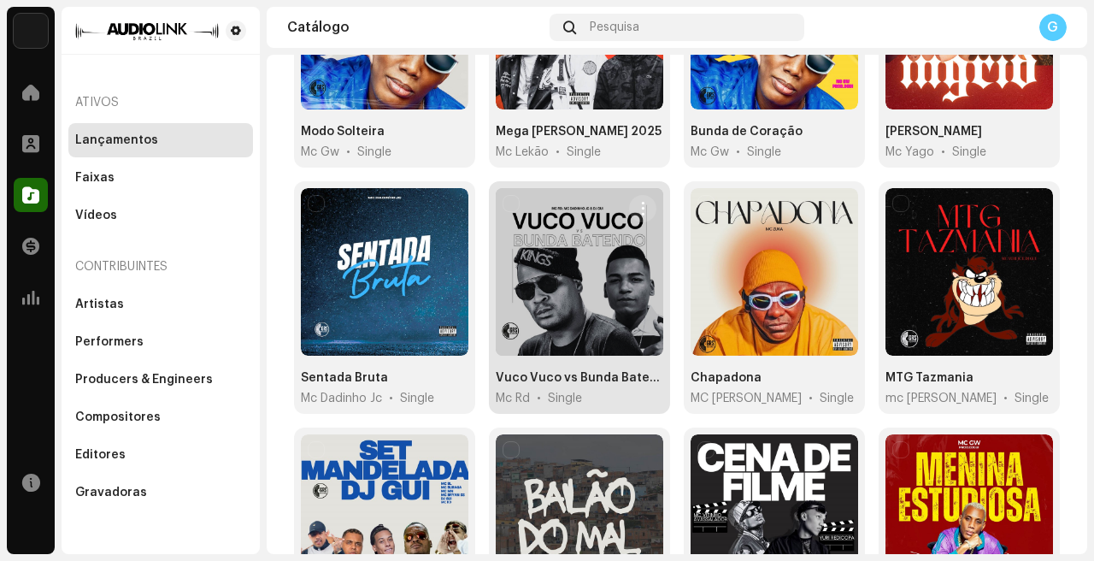
click at [642, 205] on span "button" at bounding box center [643, 209] width 13 height 14
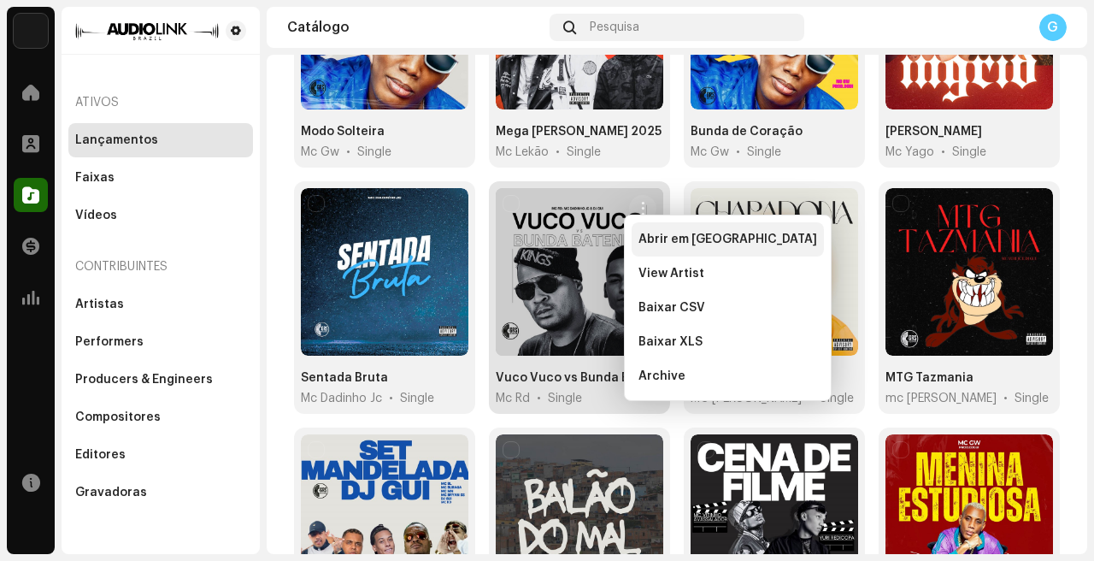
click at [657, 232] on span "Abrir em nova aba" at bounding box center [727, 239] width 179 height 14
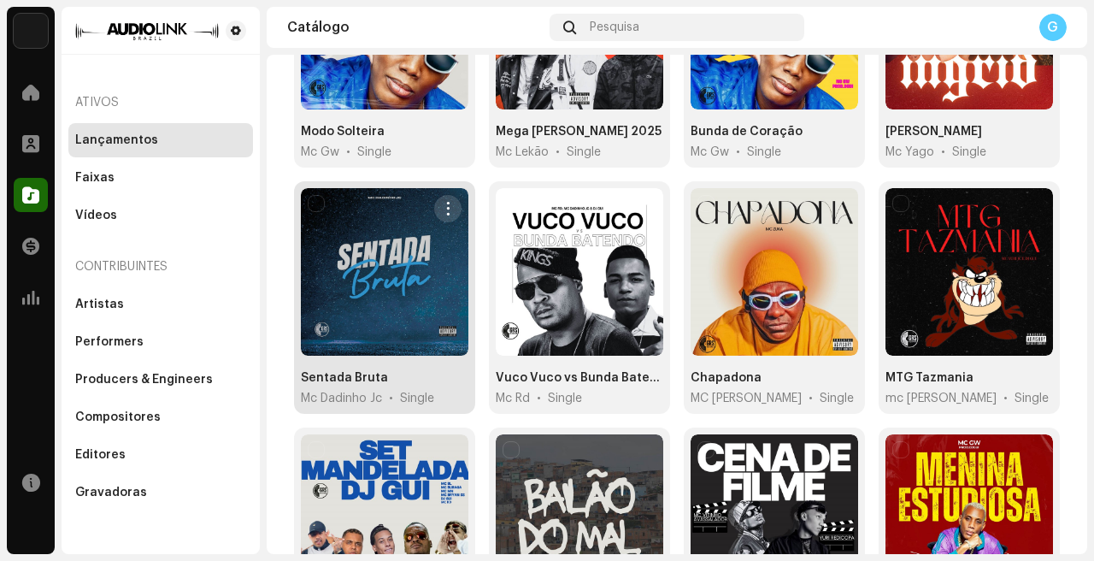
click at [444, 202] on span "button" at bounding box center [448, 209] width 13 height 14
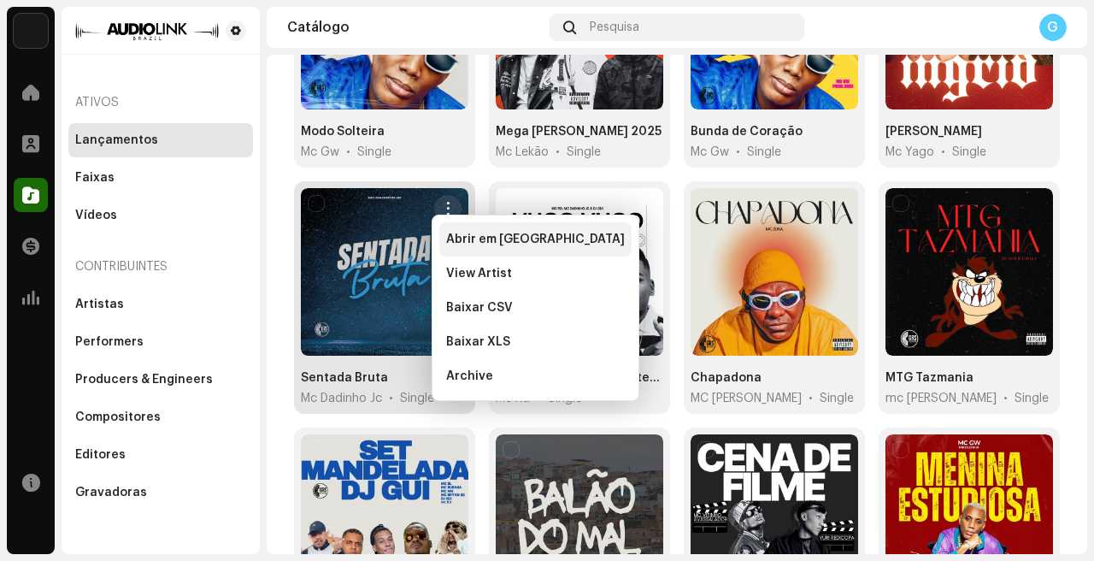
click at [472, 233] on span "Abrir em nova aba" at bounding box center [535, 239] width 179 height 14
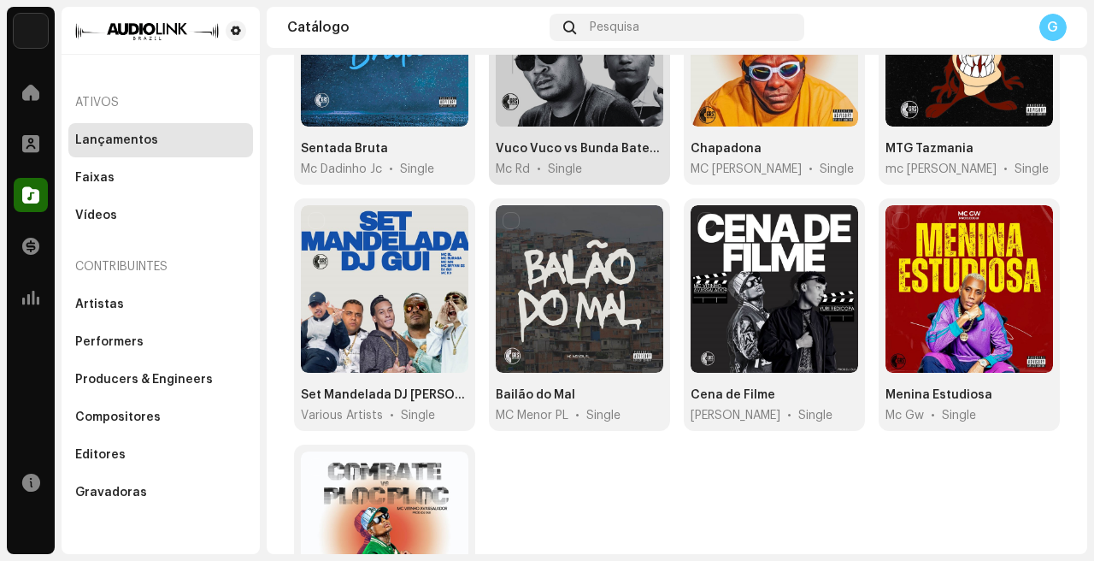
scroll to position [1007, 0]
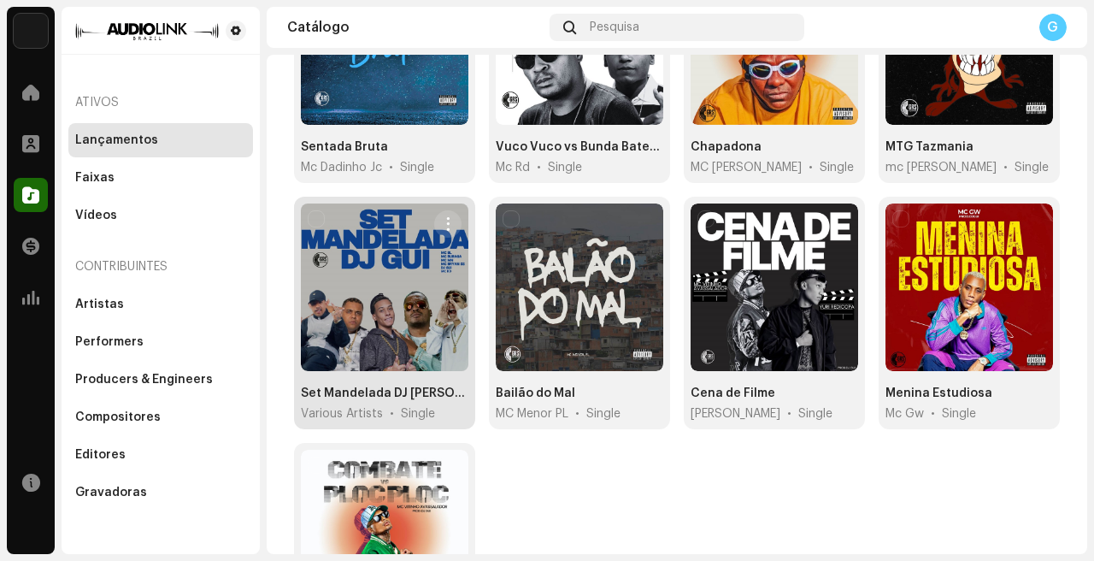
click at [444, 217] on span "button" at bounding box center [448, 224] width 13 height 14
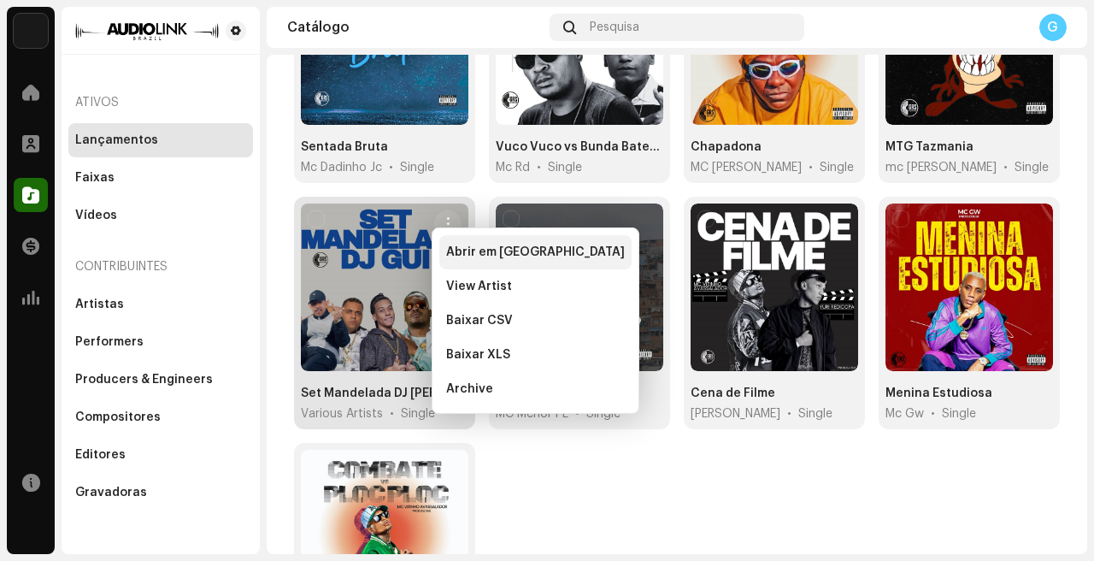
click at [461, 245] on span "Abrir em nova aba" at bounding box center [535, 252] width 179 height 14
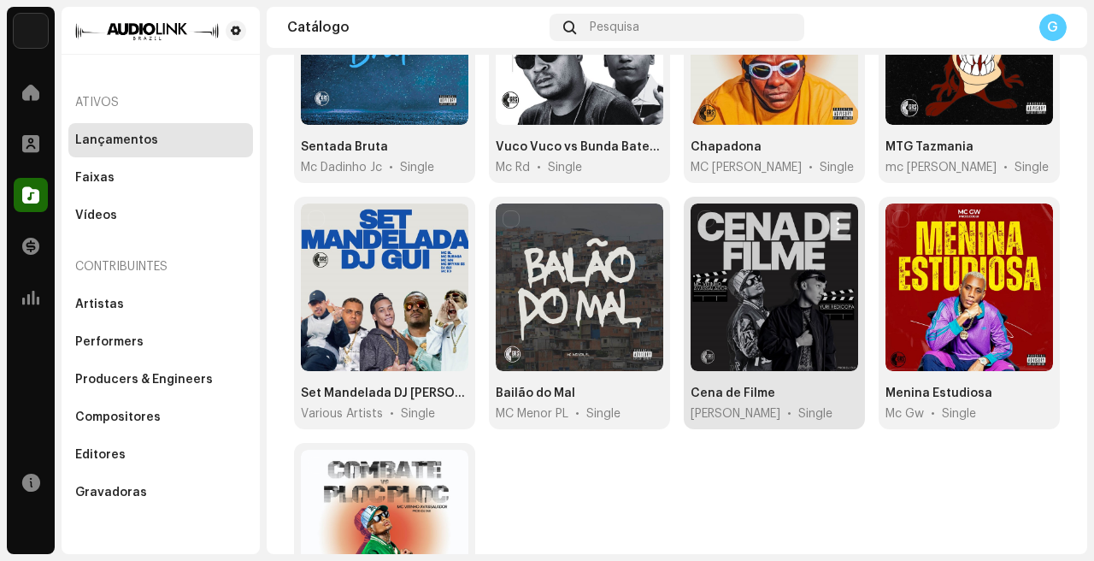
click at [831, 217] on span "button" at bounding box center [837, 224] width 13 height 14
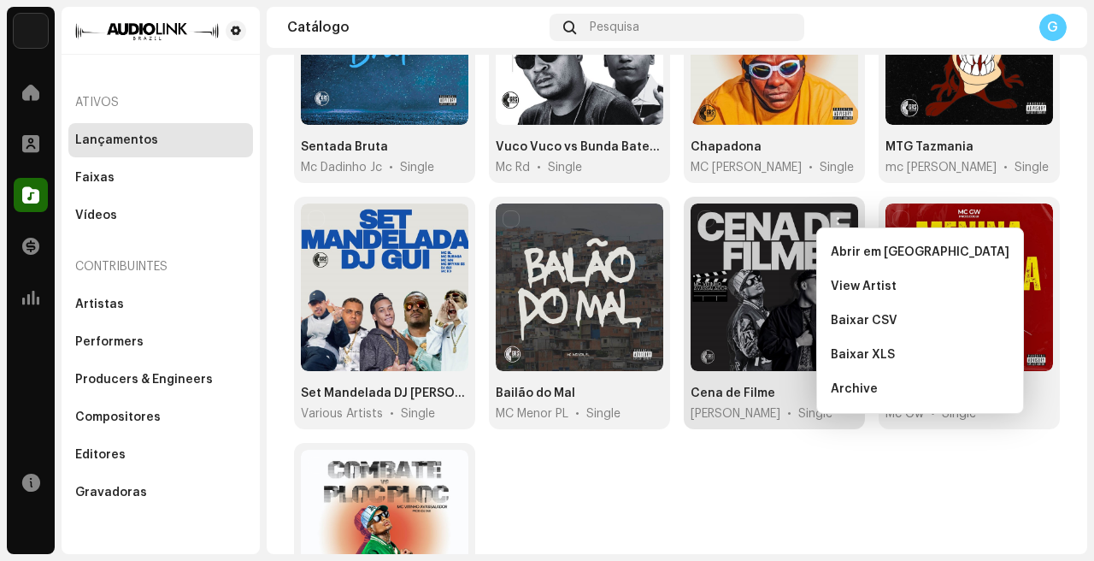
click at [843, 247] on span "Abrir em nova aba" at bounding box center [920, 252] width 179 height 14
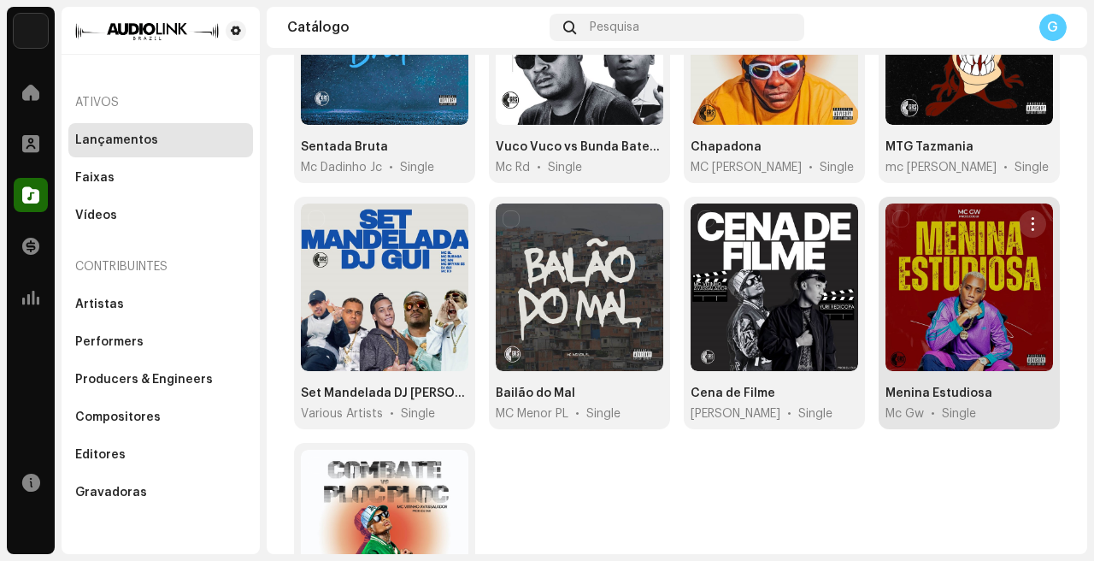
click at [1026, 217] on span "button" at bounding box center [1032, 224] width 13 height 14
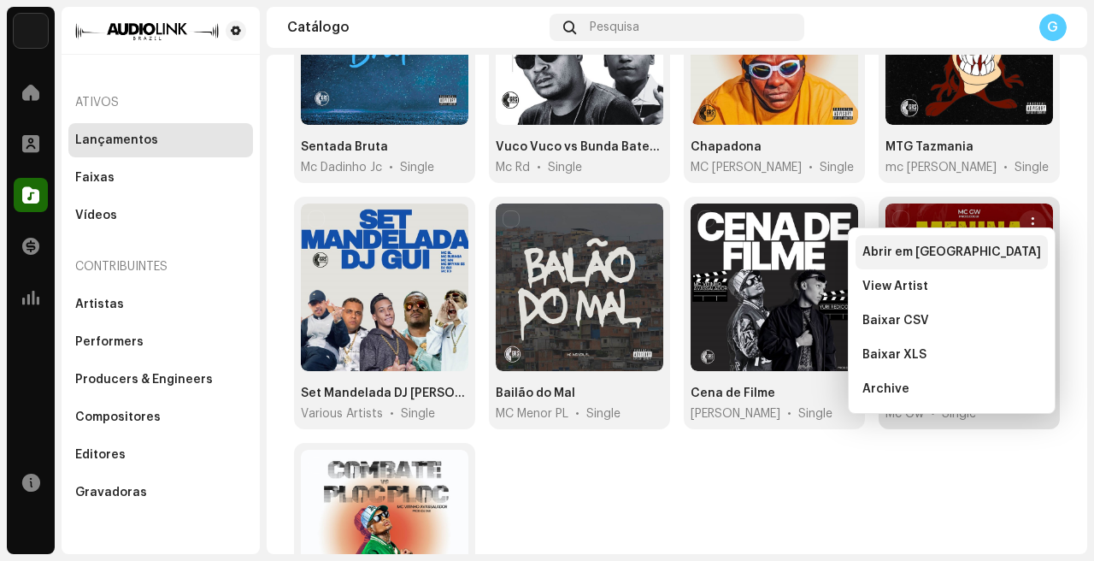
click at [997, 244] on div "Abrir em nova aba" at bounding box center [951, 252] width 192 height 34
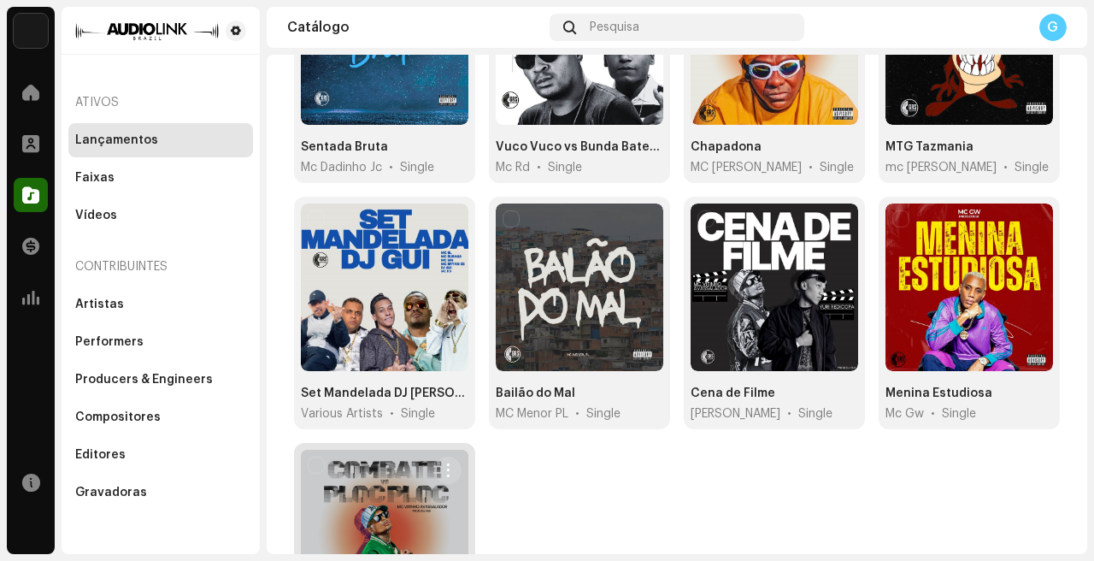
scroll to position [1125, 0]
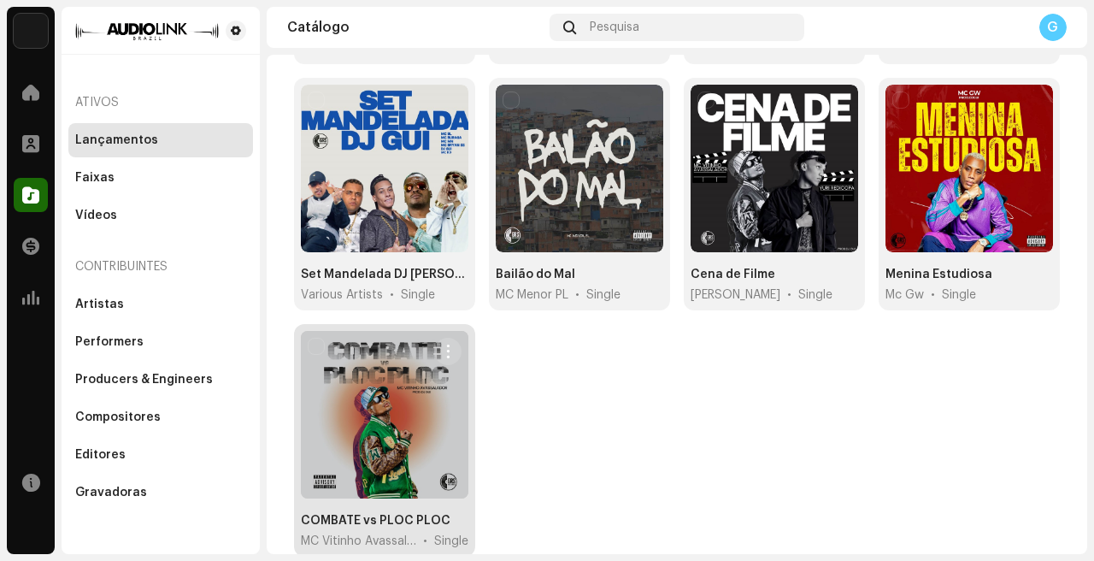
click at [444, 344] on span "button" at bounding box center [448, 351] width 13 height 14
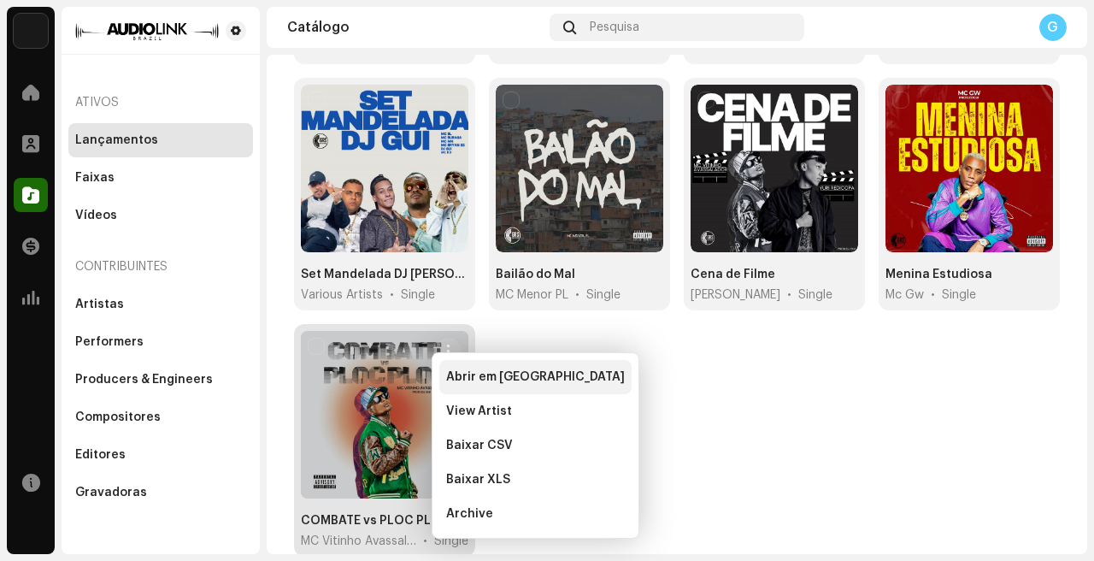
click at [476, 371] on span "Abrir em nova aba" at bounding box center [535, 377] width 179 height 14
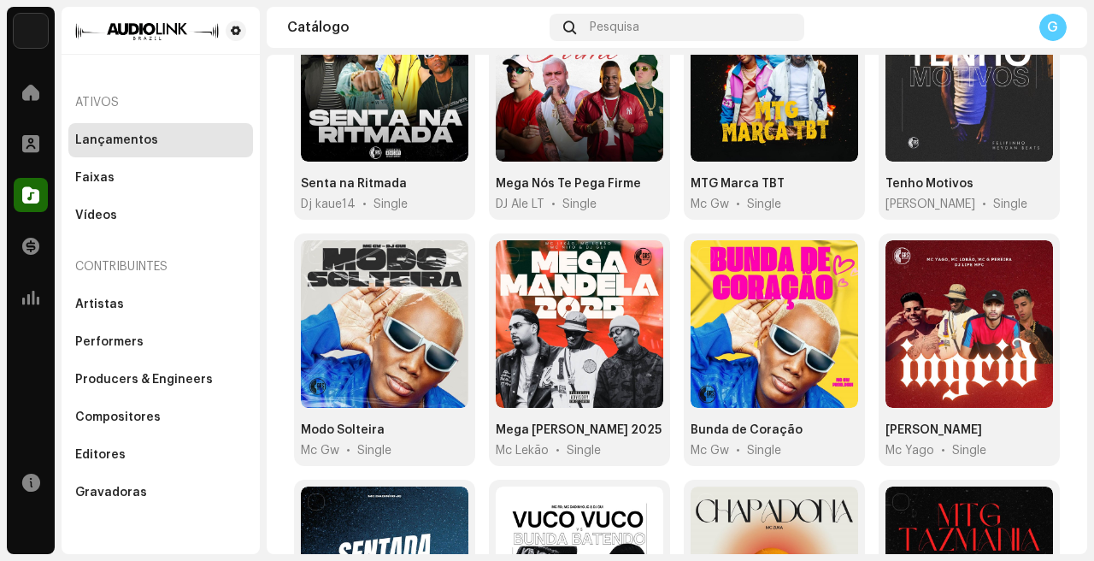
scroll to position [0, 0]
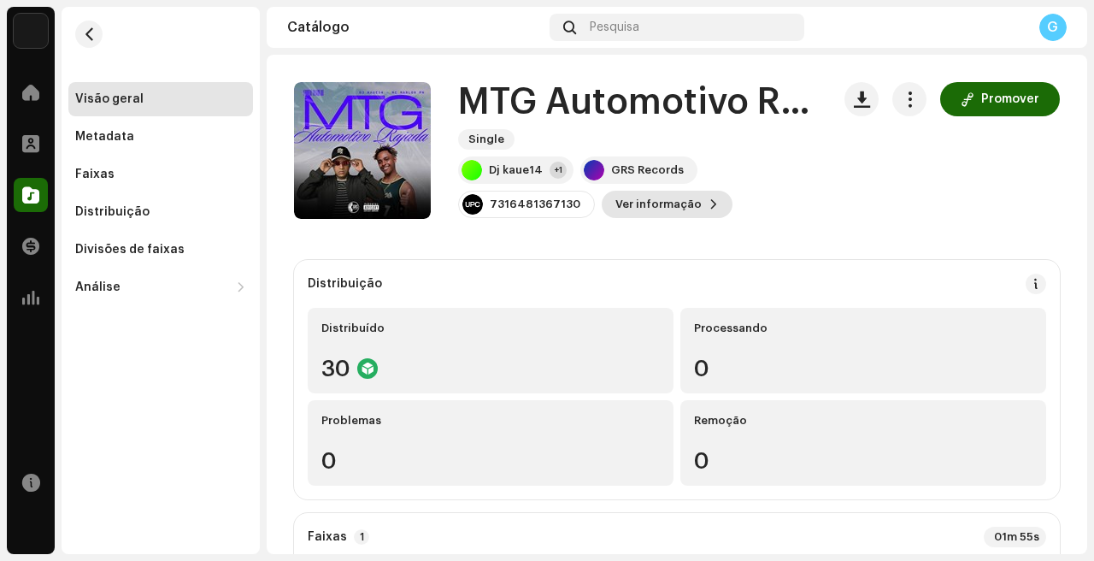
click at [643, 197] on span "Ver informação" at bounding box center [658, 204] width 86 height 34
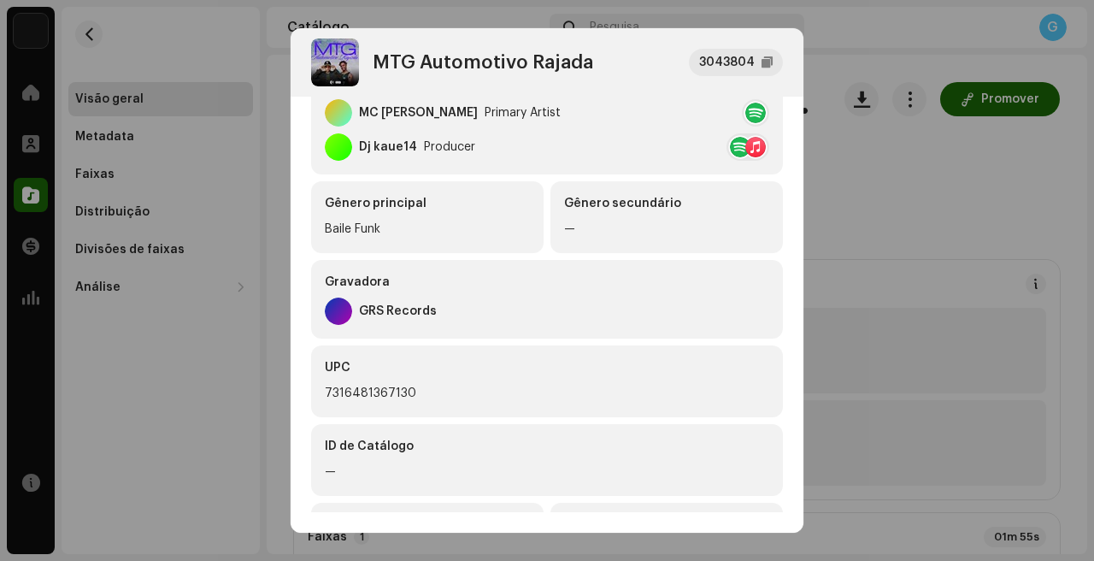
scroll to position [449, 0]
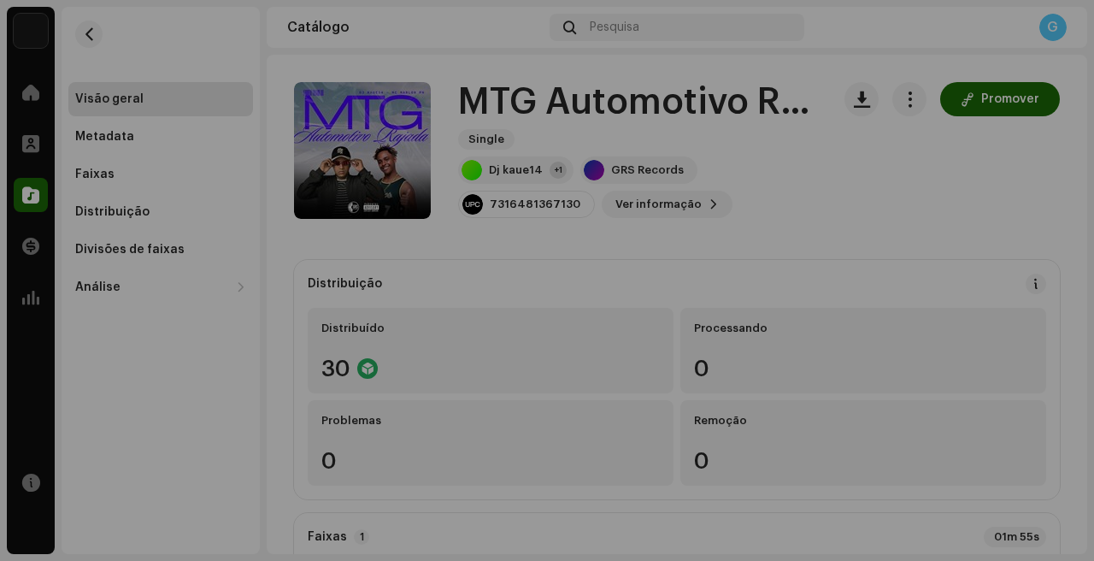
click at [909, 332] on div "MTG Automotivo Rajada 3043804 Metadata Distribuição Linguagem de Meta-Dados Por…" at bounding box center [547, 280] width 1094 height 561
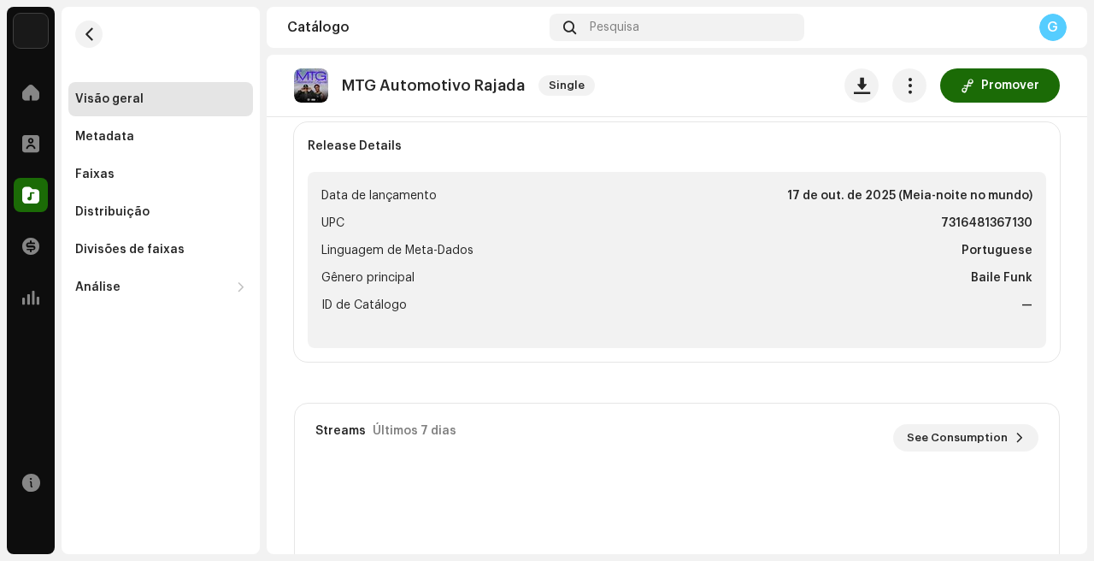
scroll to position [643, 0]
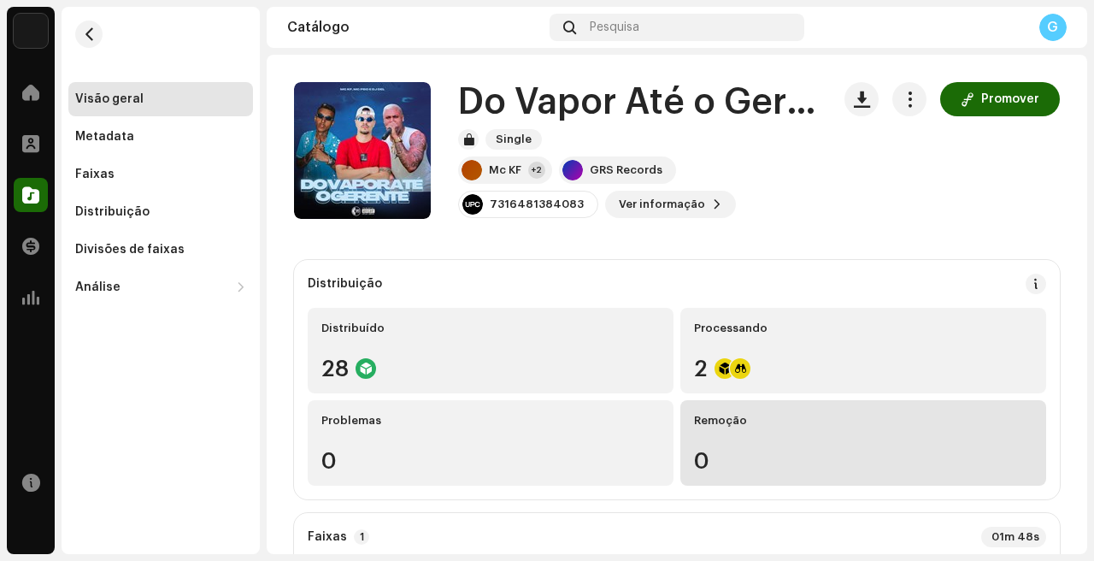
scroll to position [362, 0]
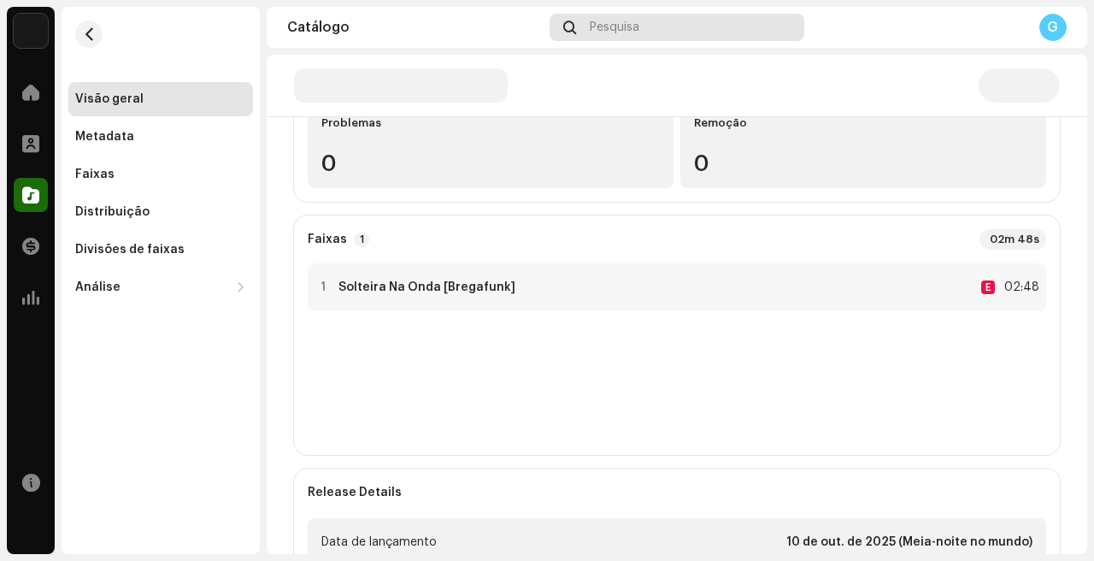
scroll to position [330, 0]
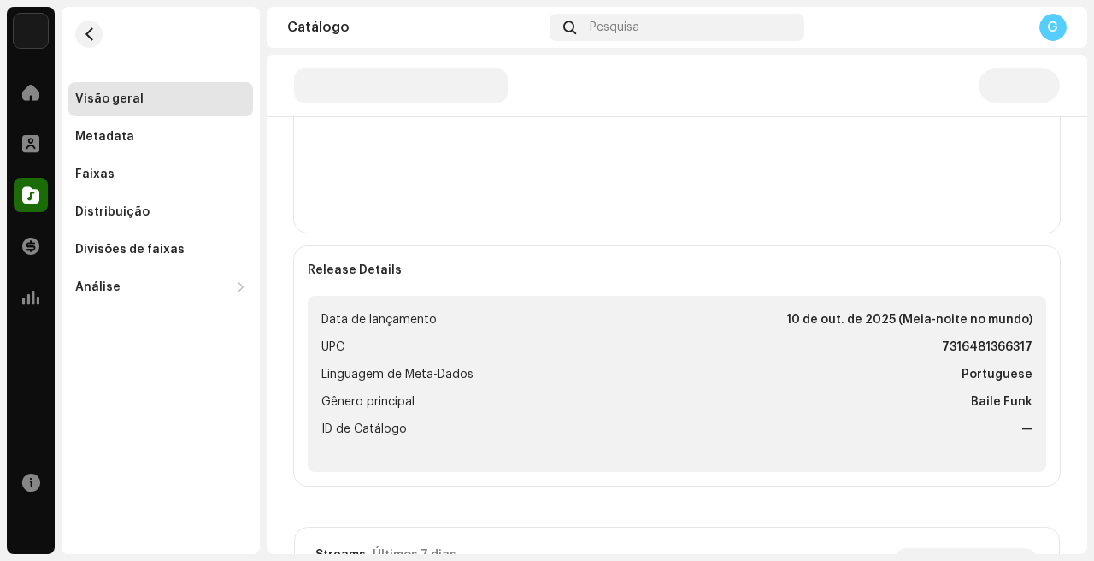
scroll to position [519, 0]
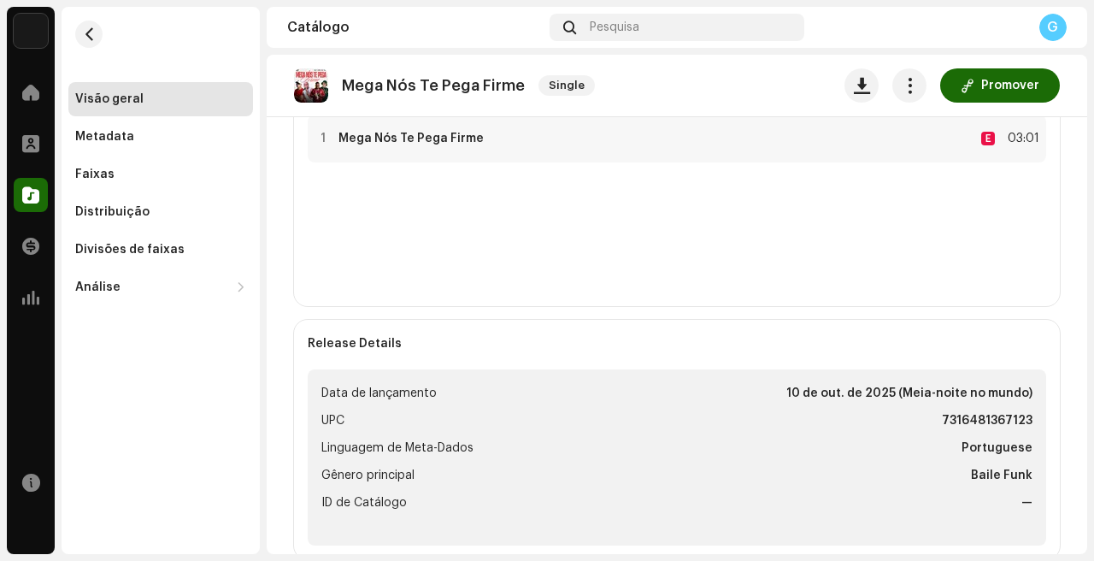
scroll to position [445, 0]
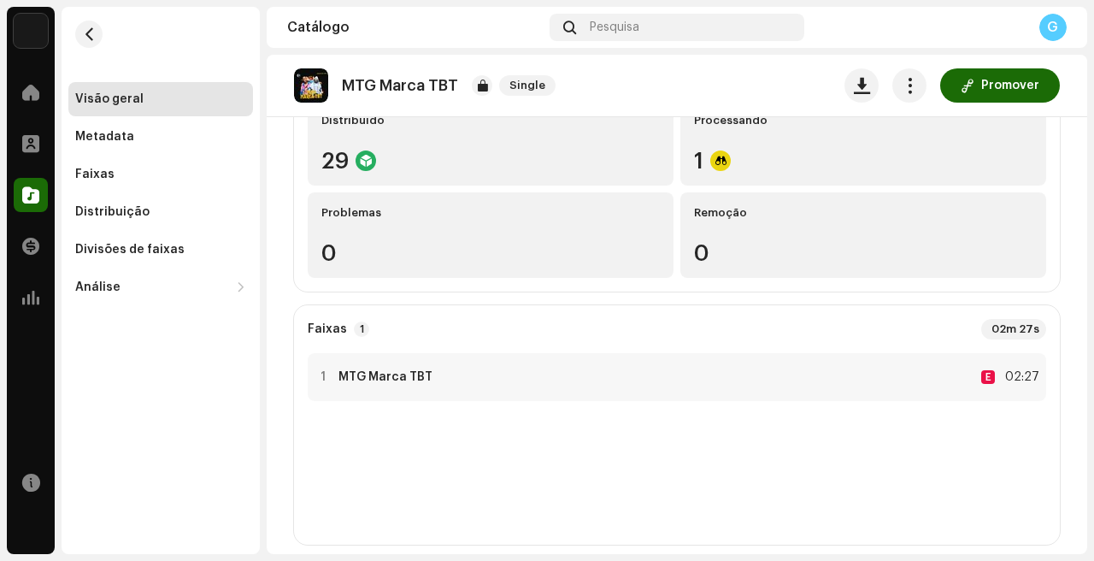
scroll to position [516, 0]
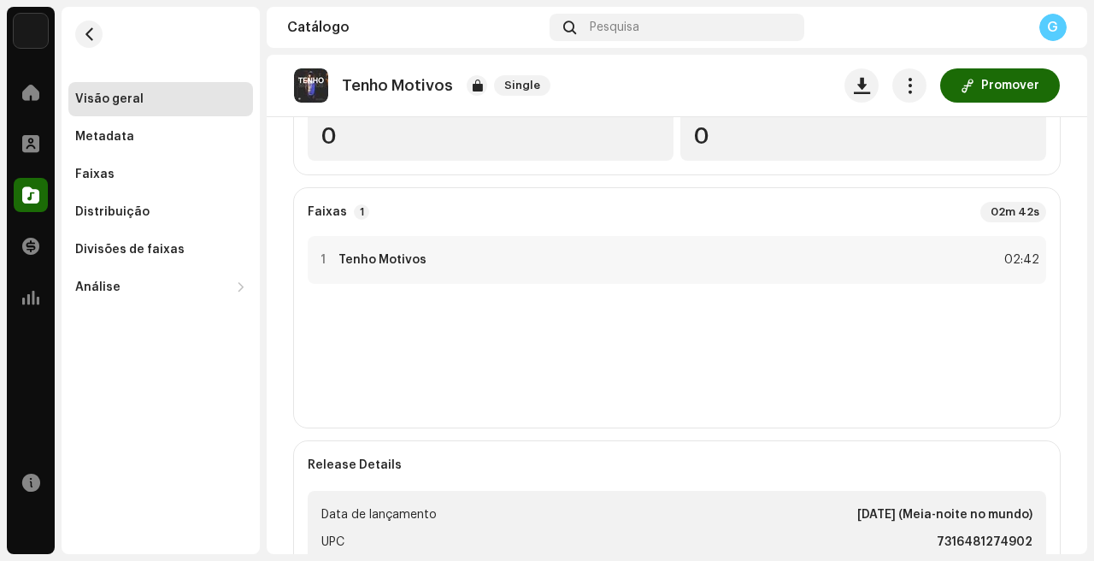
scroll to position [329, 0]
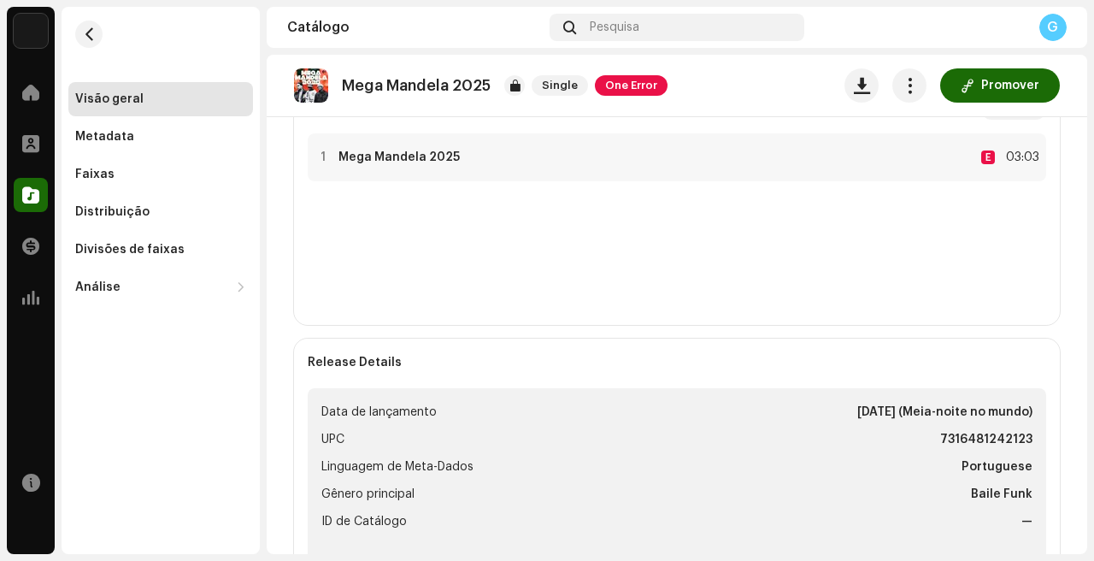
scroll to position [462, 0]
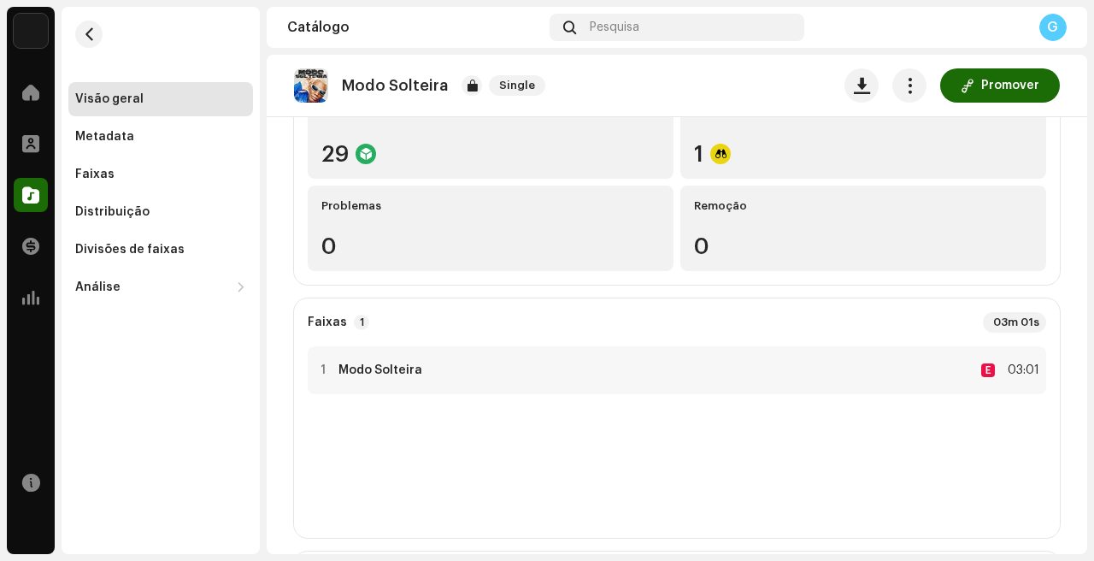
scroll to position [231, 0]
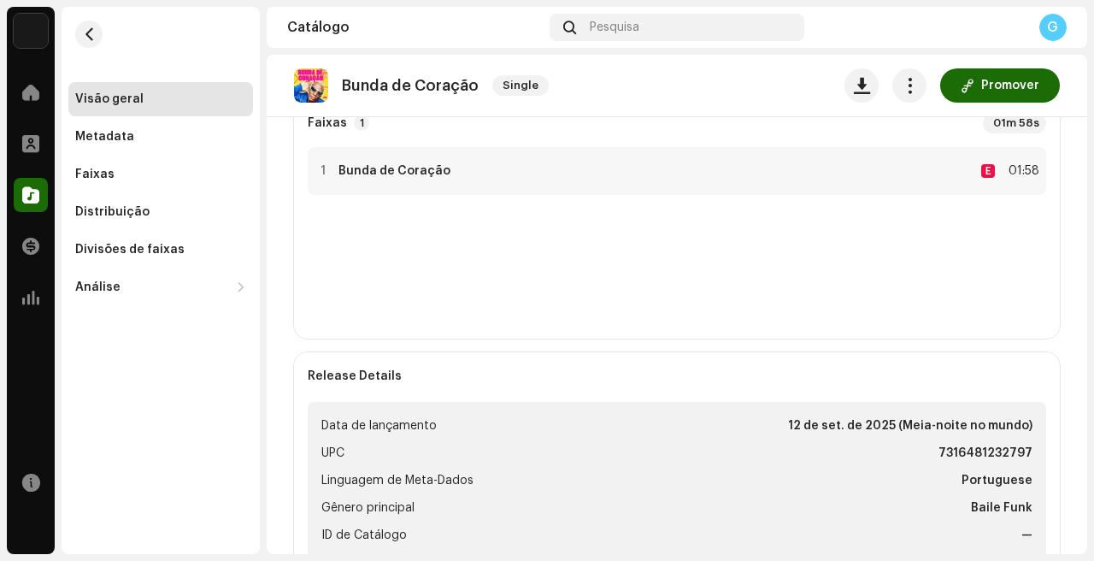
scroll to position [479, 0]
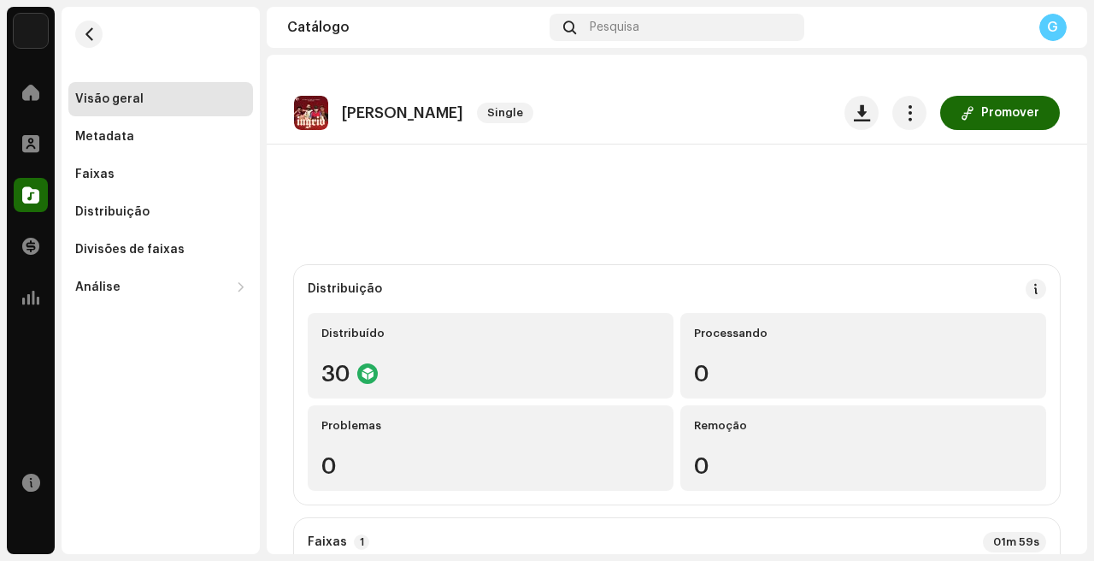
scroll to position [591, 0]
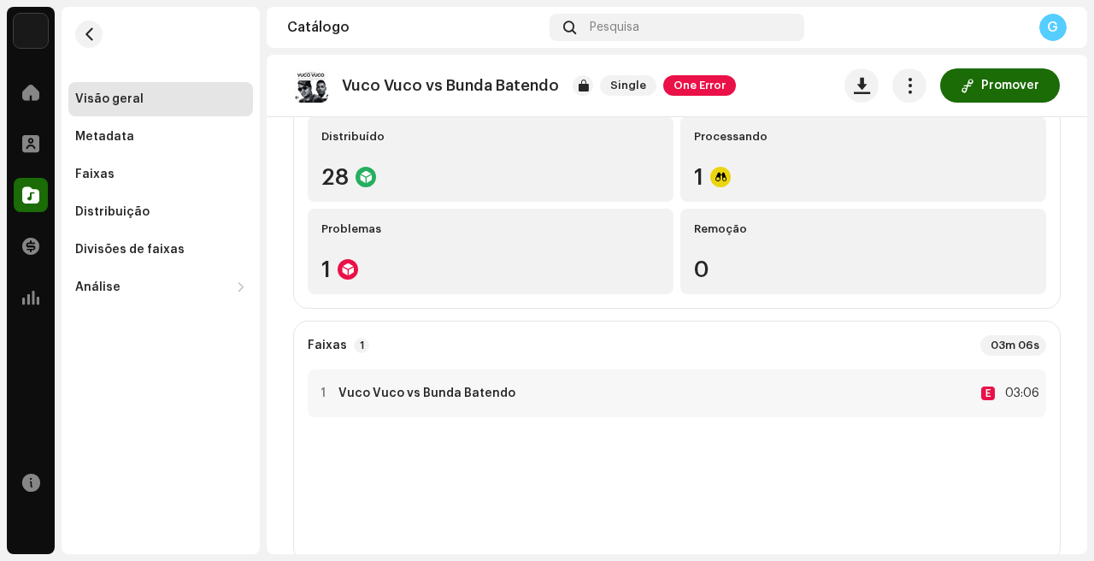
scroll to position [444, 0]
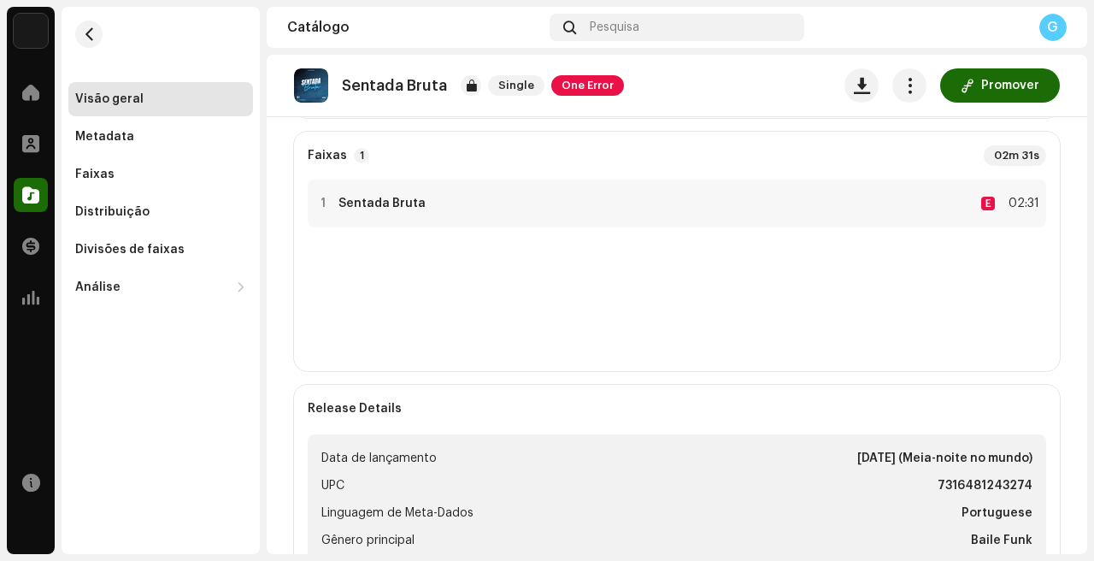
scroll to position [413, 0]
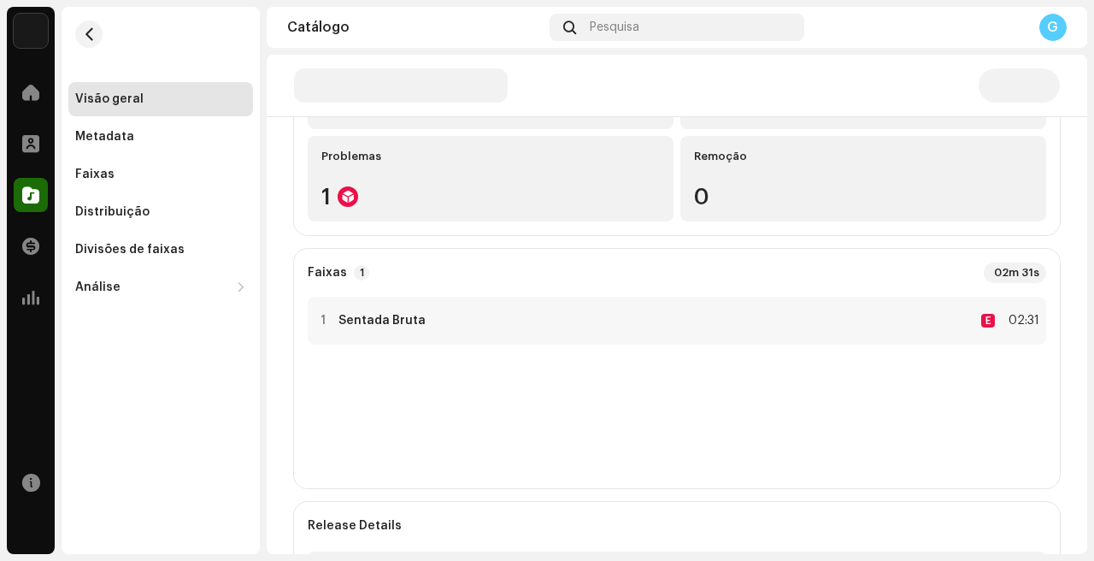
scroll to position [426, 0]
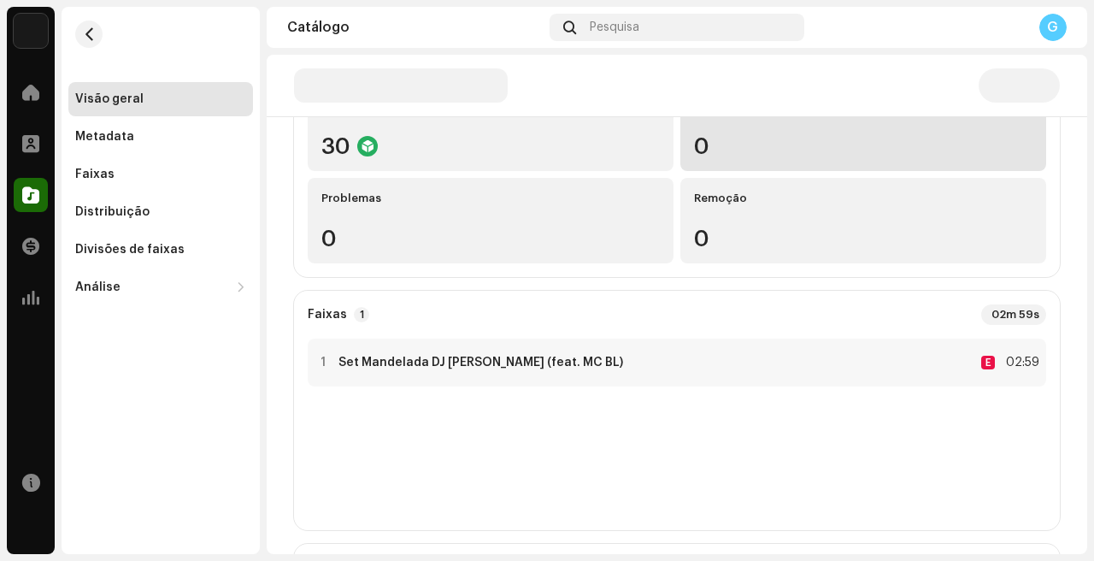
scroll to position [447, 0]
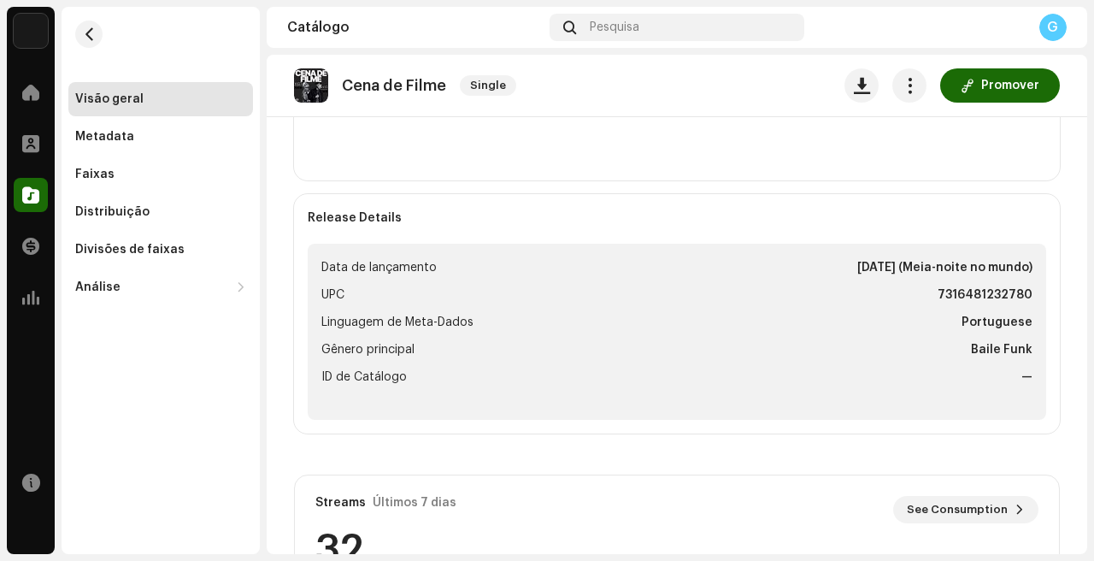
scroll to position [576, 0]
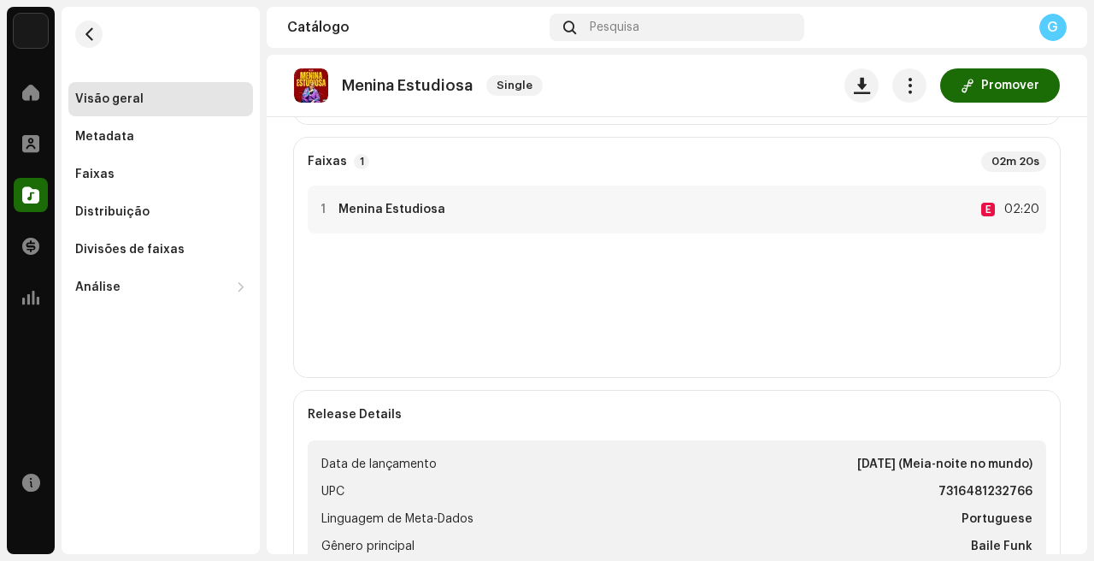
scroll to position [424, 0]
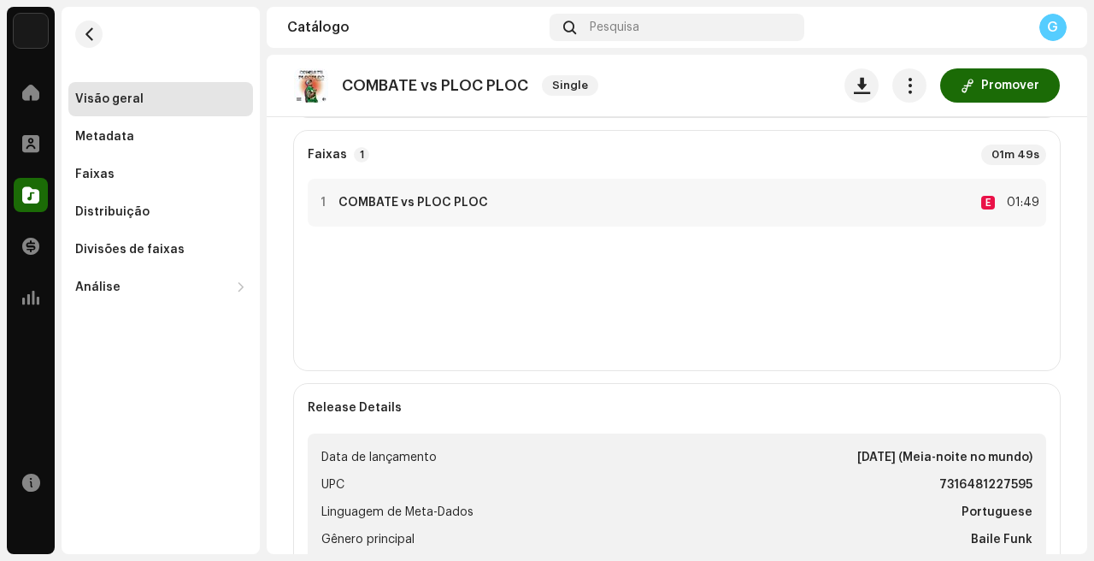
scroll to position [447, 0]
